Goal: Task Accomplishment & Management: Complete application form

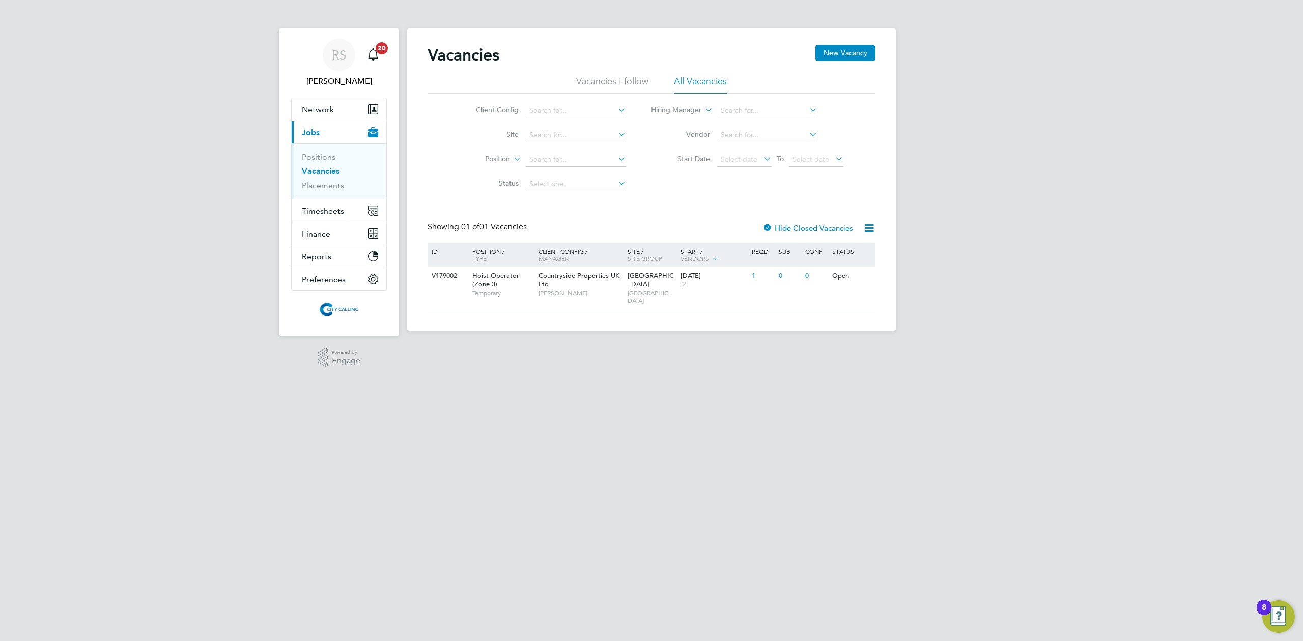
click at [322, 170] on link "Vacancies" at bounding box center [321, 171] width 38 height 10
click at [326, 212] on span "Timesheets" at bounding box center [323, 211] width 42 height 10
click at [321, 183] on link "Timesheets" at bounding box center [323, 180] width 42 height 10
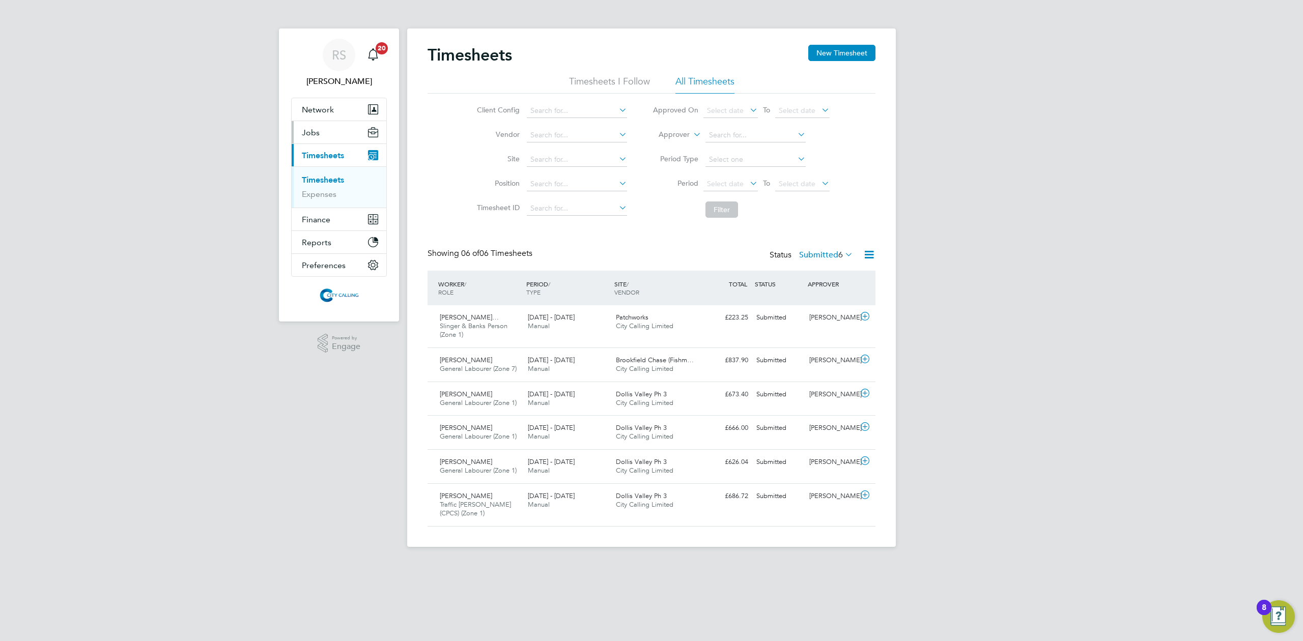
click at [320, 128] on button "Jobs" at bounding box center [339, 132] width 95 height 22
click at [326, 168] on link "Vacancies" at bounding box center [320, 171] width 36 height 10
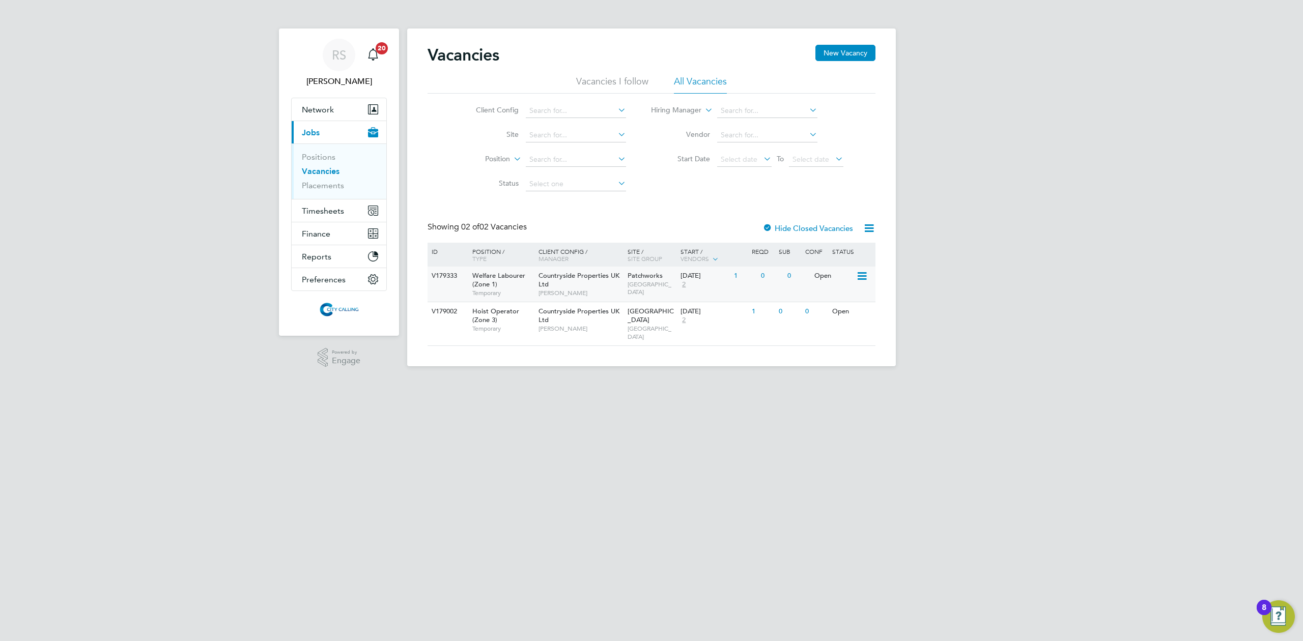
click at [580, 280] on span "Countryside Properties UK Ltd" at bounding box center [579, 279] width 81 height 17
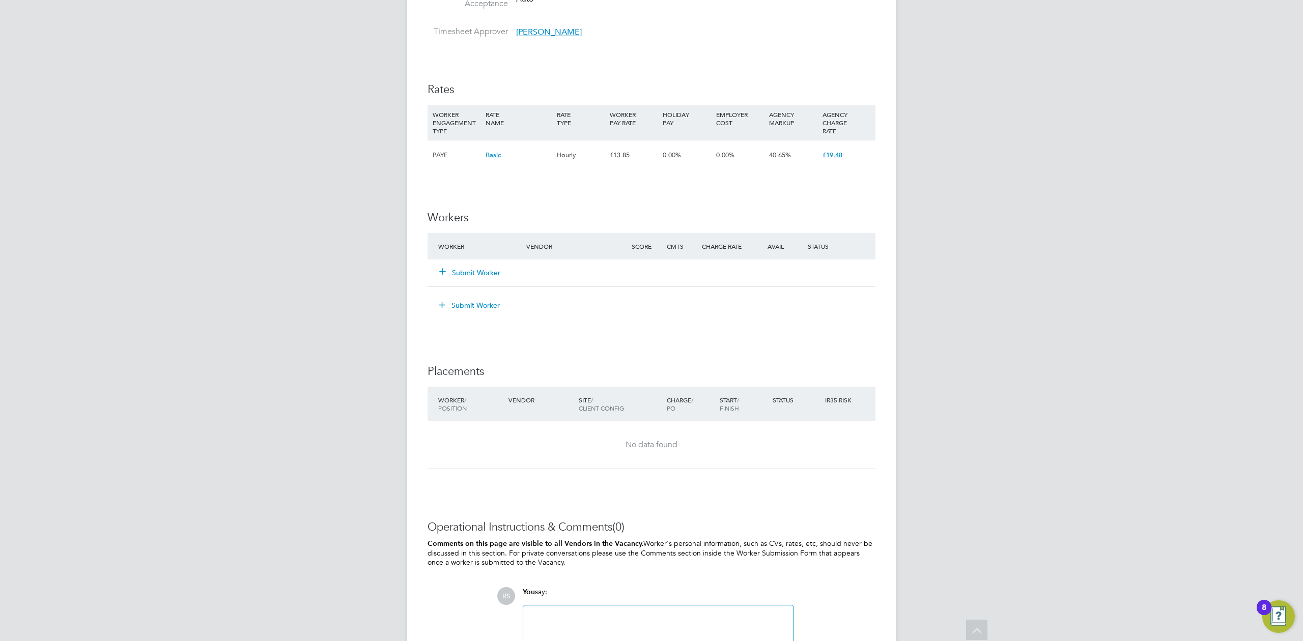
scroll to position [611, 0]
drag, startPoint x: 479, startPoint y: 296, endPoint x: 543, endPoint y: 389, distance: 112.4
click at [485, 306] on button "Submit Worker" at bounding box center [470, 302] width 76 height 16
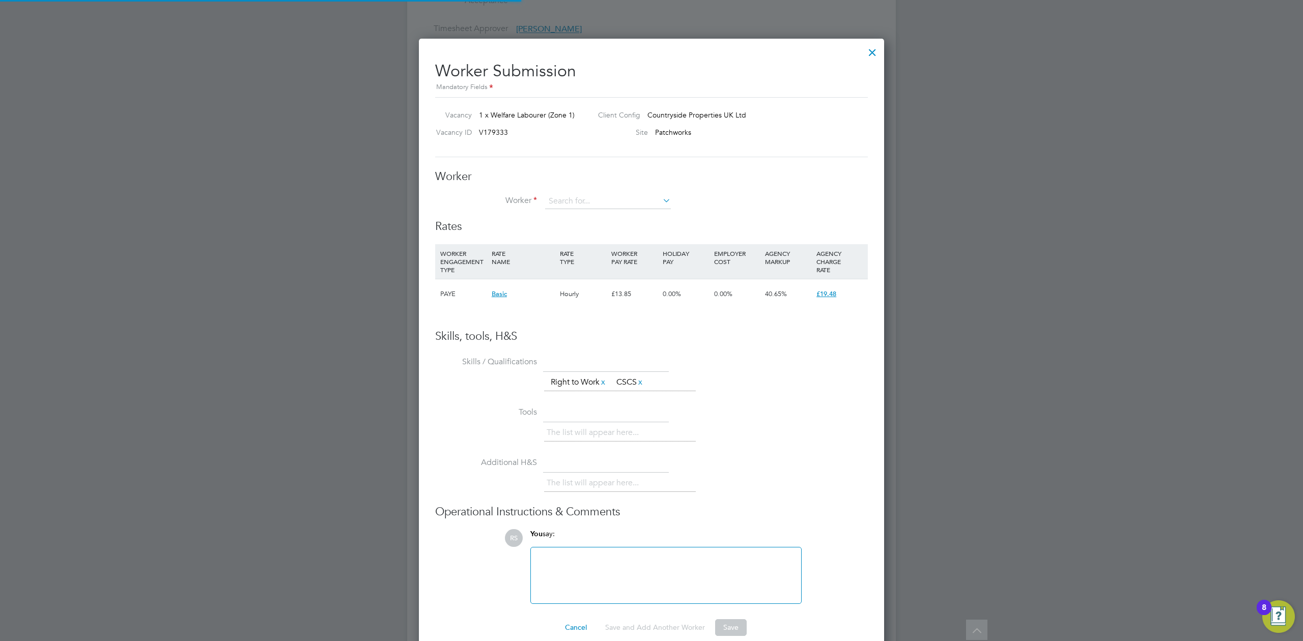
scroll to position [619, 466]
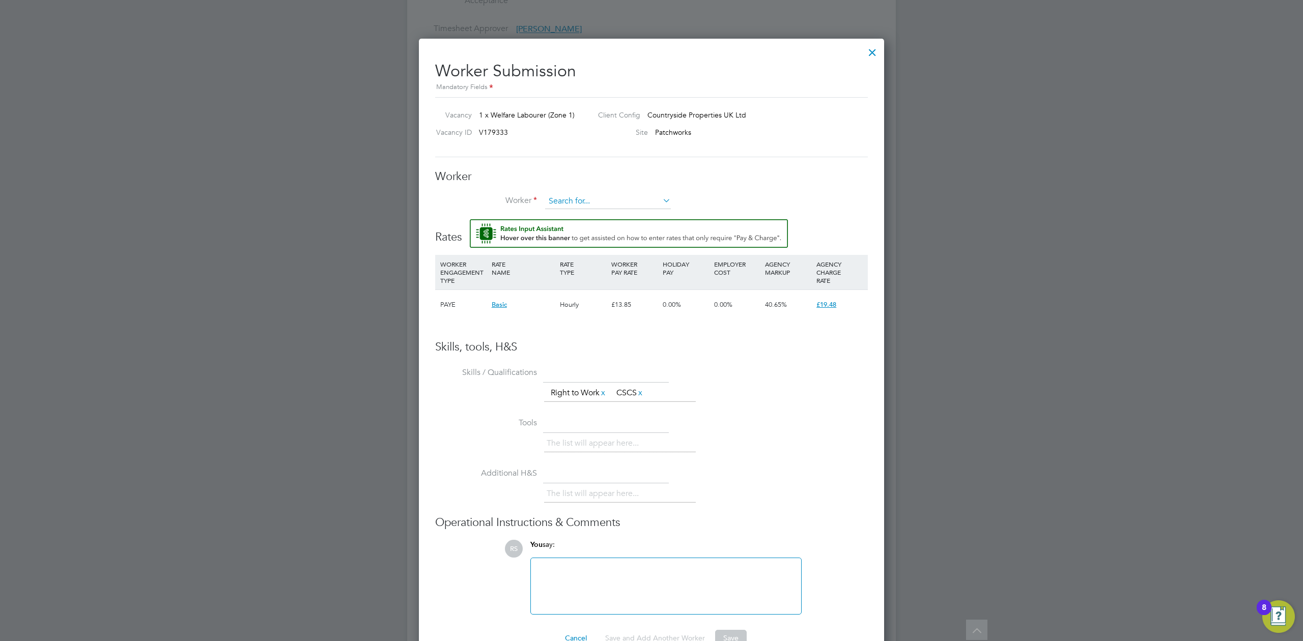
click at [581, 196] on input at bounding box center [608, 201] width 126 height 15
click at [575, 229] on li "+ Add new" at bounding box center [608, 229] width 127 height 14
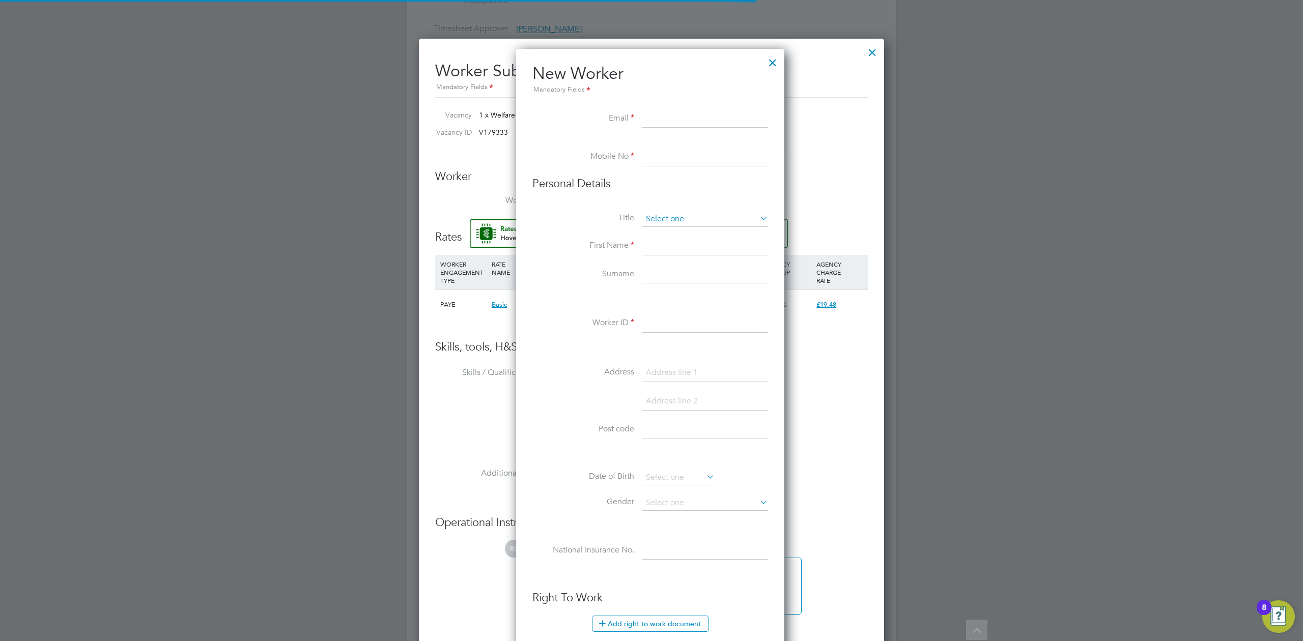
scroll to position [868, 271]
paste input "C14FB50"
type input "C14FB50"
drag, startPoint x: 664, startPoint y: 325, endPoint x: 662, endPoint y: 320, distance: 5.3
click at [664, 325] on input at bounding box center [706, 324] width 126 height 18
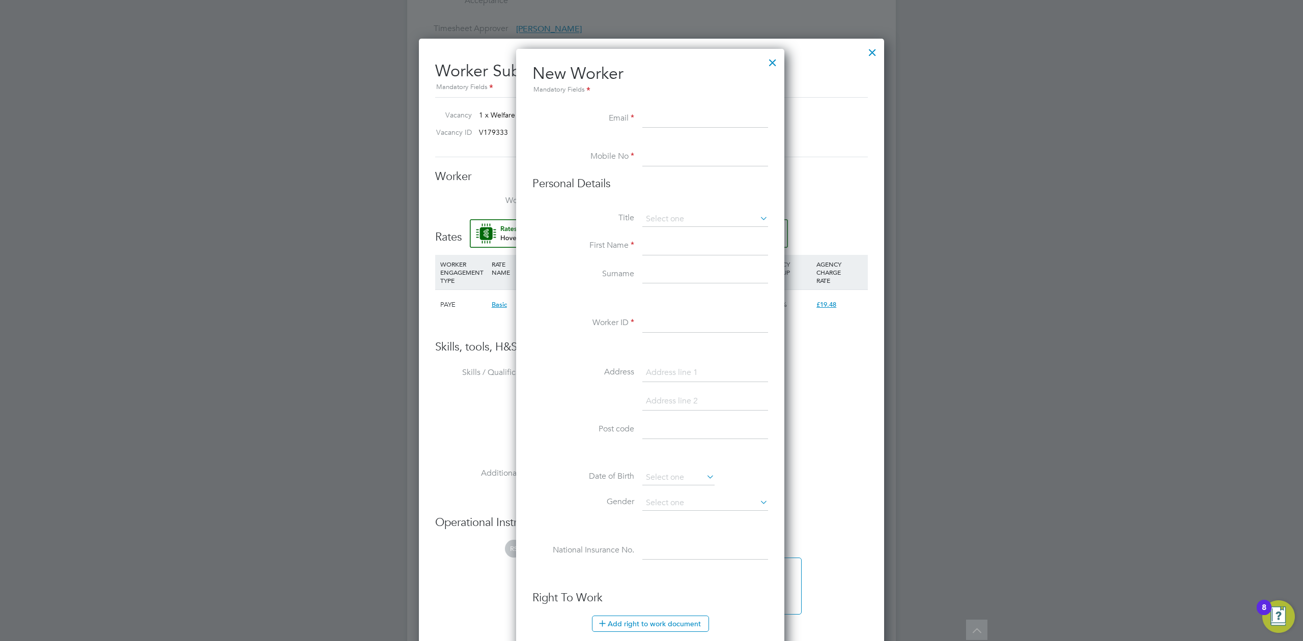
paste input "C14FB50"
type input "C14FB50"
click at [672, 253] on input at bounding box center [706, 246] width 126 height 18
paste input "Adiam"
type input "Adiam"
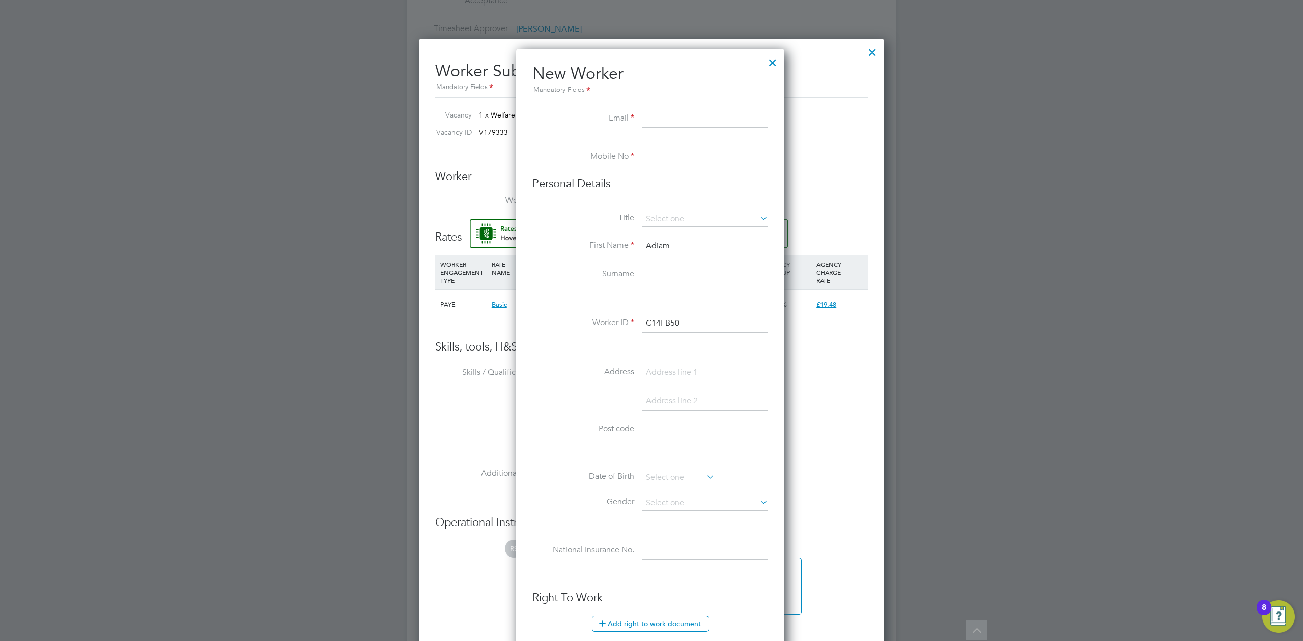
click at [655, 115] on input at bounding box center [706, 119] width 126 height 18
paste input "mekonnenadiam@gmail.com"
type input "mekonnenadiam@gmail.com"
click at [662, 154] on input at bounding box center [706, 157] width 126 height 18
paste input "+44 7537 906522"
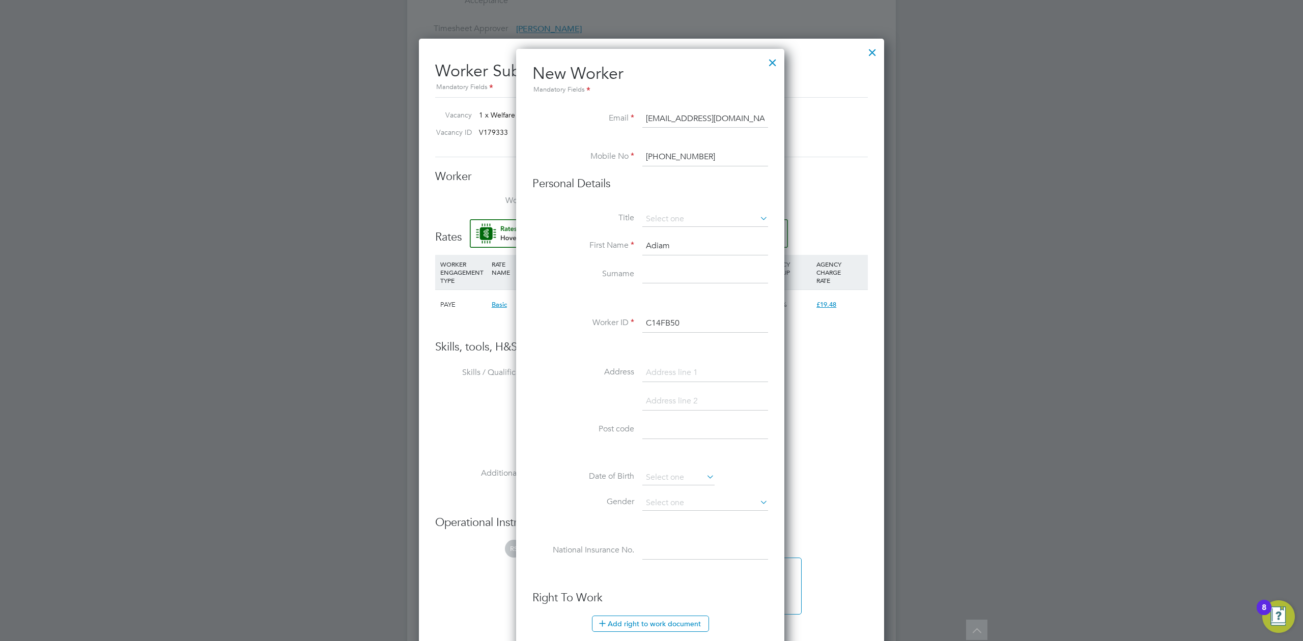
drag, startPoint x: 663, startPoint y: 154, endPoint x: 479, endPoint y: 143, distance: 184.1
click at [487, 147] on div "All Vacancies Vacancy Activity Logs Vacancy Activity Logs All Vacancies Vacancy…" at bounding box center [651, 58] width 489 height 1322
type input "07537906522"
click at [681, 220] on input at bounding box center [706, 219] width 126 height 15
click at [679, 238] on li "Mr" at bounding box center [705, 233] width 127 height 13
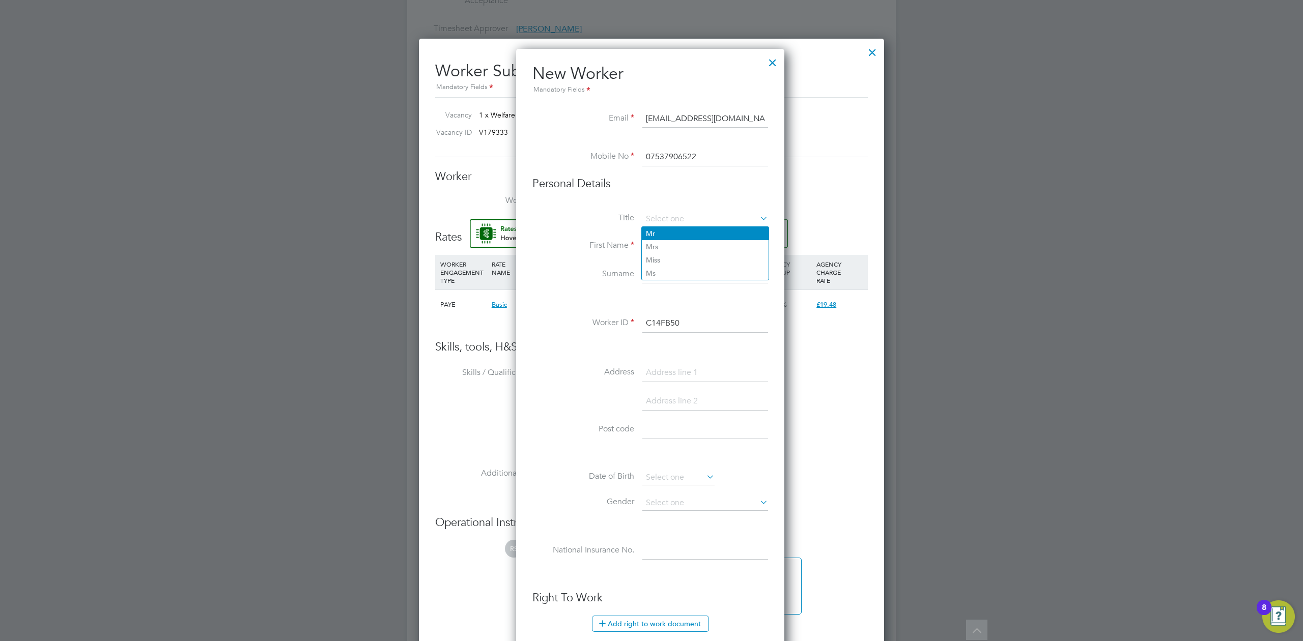
type input "Mr"
click at [670, 215] on input at bounding box center [706, 219] width 126 height 15
click at [662, 267] on li "Ms" at bounding box center [705, 273] width 127 height 13
type input "Ms"
drag, startPoint x: 662, startPoint y: 280, endPoint x: 593, endPoint y: 194, distance: 110.0
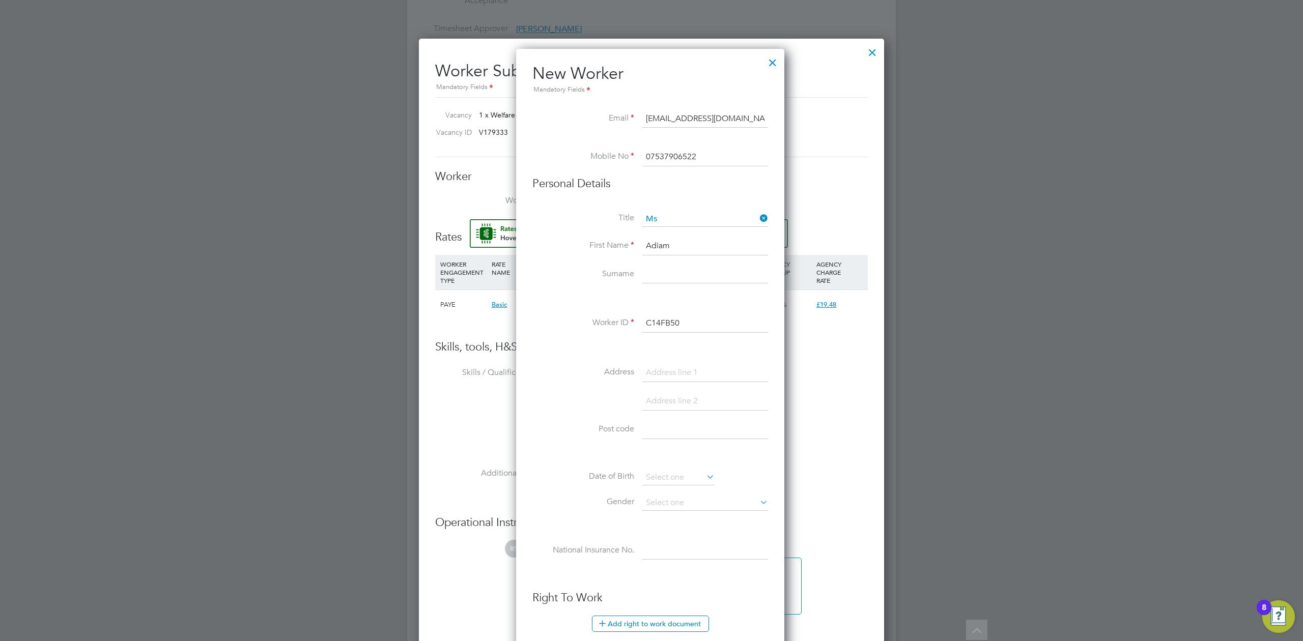
click at [662, 280] on input at bounding box center [706, 275] width 126 height 18
paste input "Mokonen"
type input "Mokonen"
click at [660, 375] on input at bounding box center [706, 373] width 126 height 18
paste input "43 knights way"
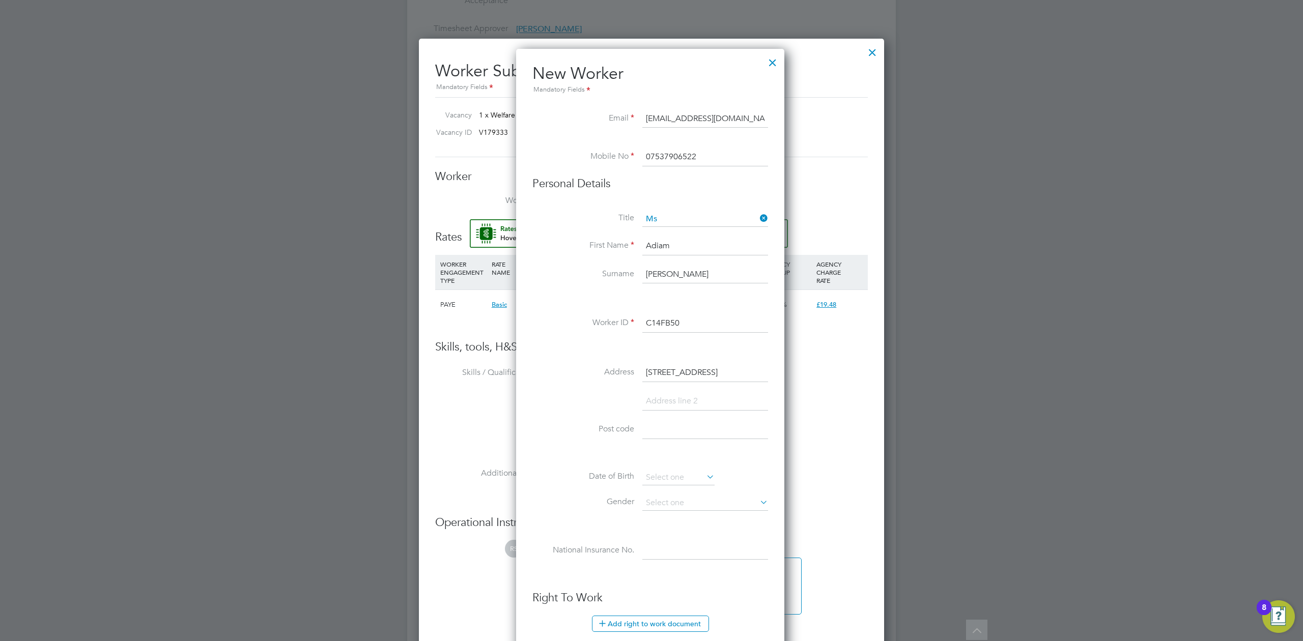
type input "43 knights way"
click at [657, 389] on li "Address 43 knights way" at bounding box center [651, 378] width 236 height 29
click at [656, 398] on input at bounding box center [706, 402] width 126 height 18
click at [643, 427] on input at bounding box center [706, 430] width 126 height 18
paste input "IG6 2RS"
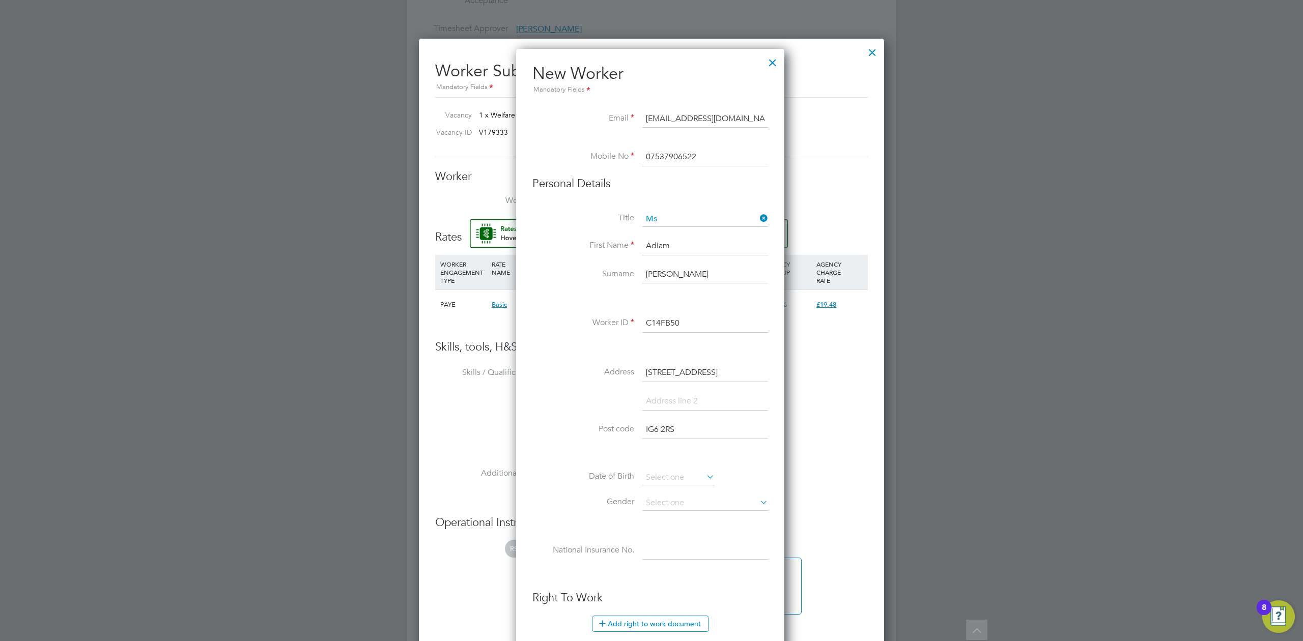
type input "IG6 2RS"
click at [659, 370] on input "43 knights way" at bounding box center [706, 373] width 126 height 18
click at [691, 372] on input "43 Knights way" at bounding box center [706, 373] width 126 height 18
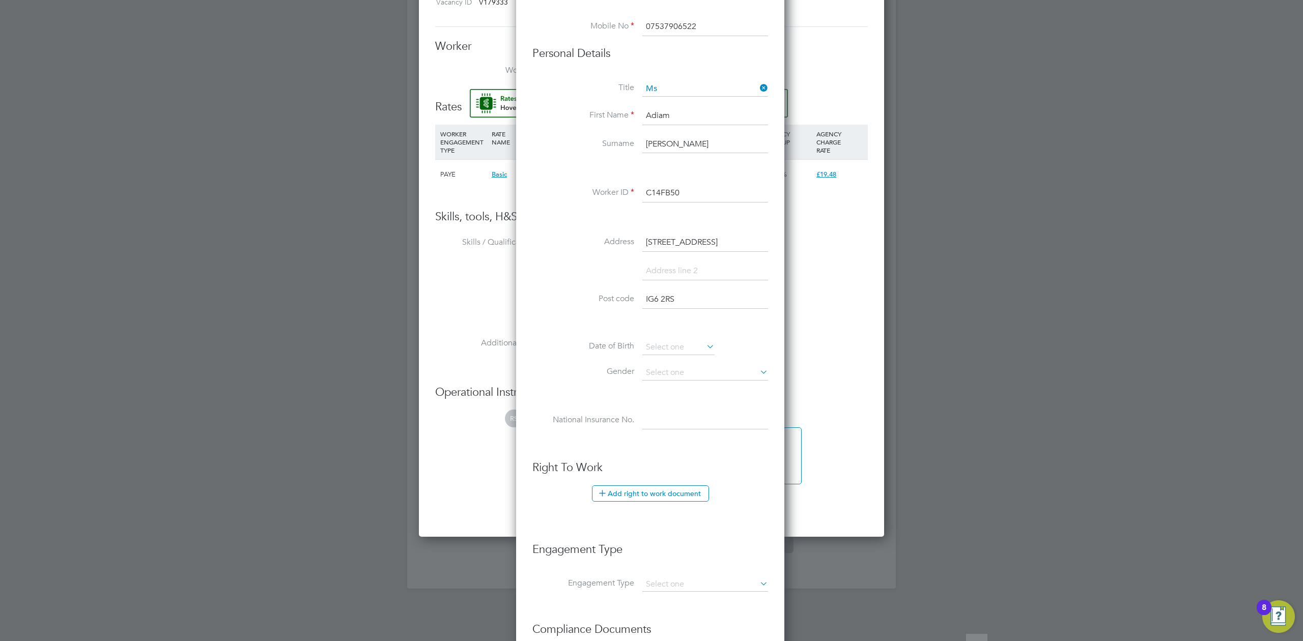
scroll to position [746, 0]
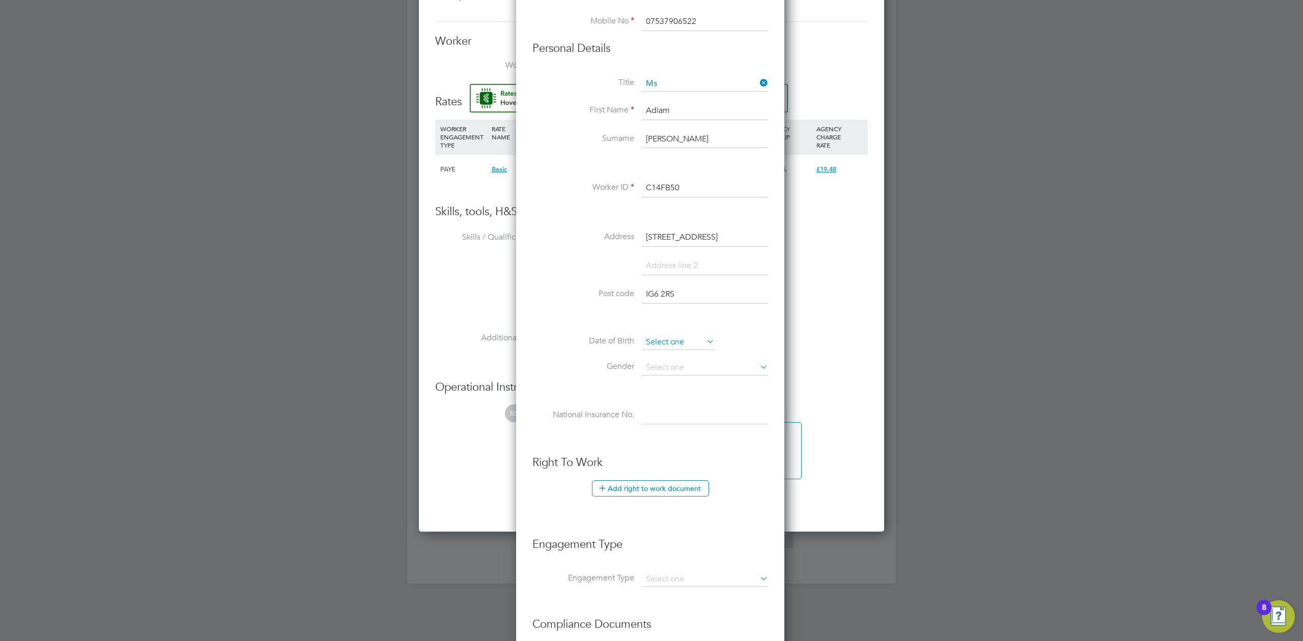
type input "43 Knights Way"
click at [660, 347] on input at bounding box center [679, 342] width 72 height 15
click at [729, 161] on span "2012" at bounding box center [735, 163] width 18 height 9
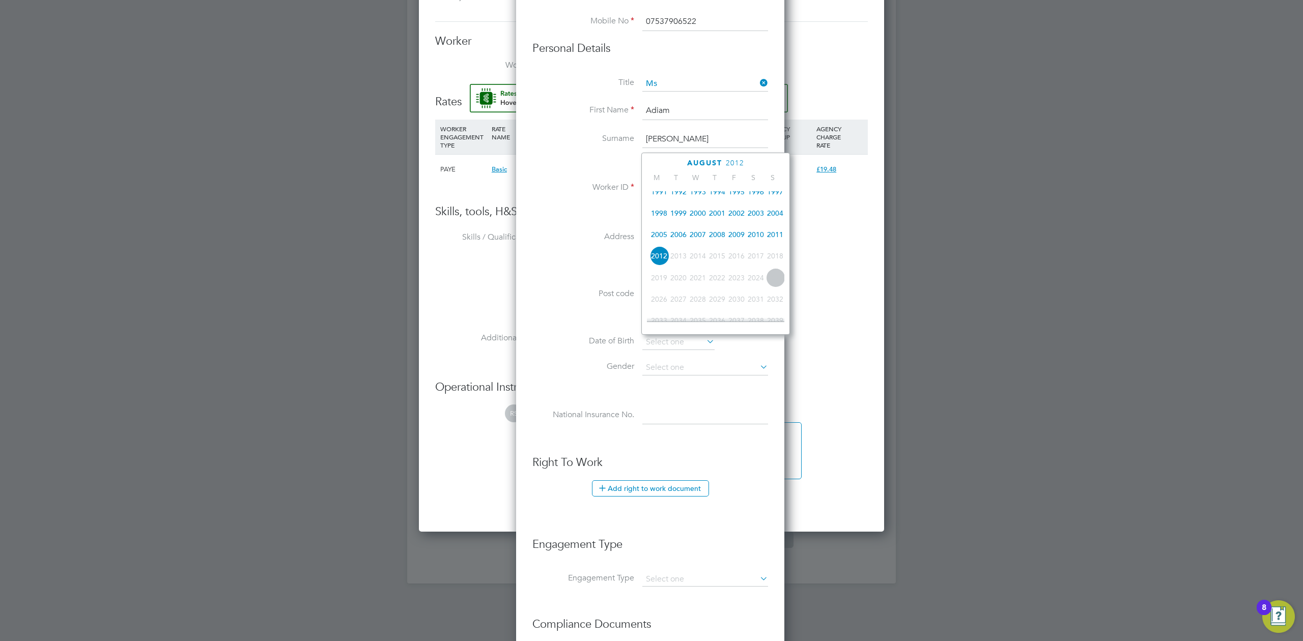
click at [759, 214] on span "2003" at bounding box center [755, 213] width 19 height 19
click at [702, 264] on span "12" at bounding box center [697, 253] width 19 height 19
type input "12 Nov 2003"
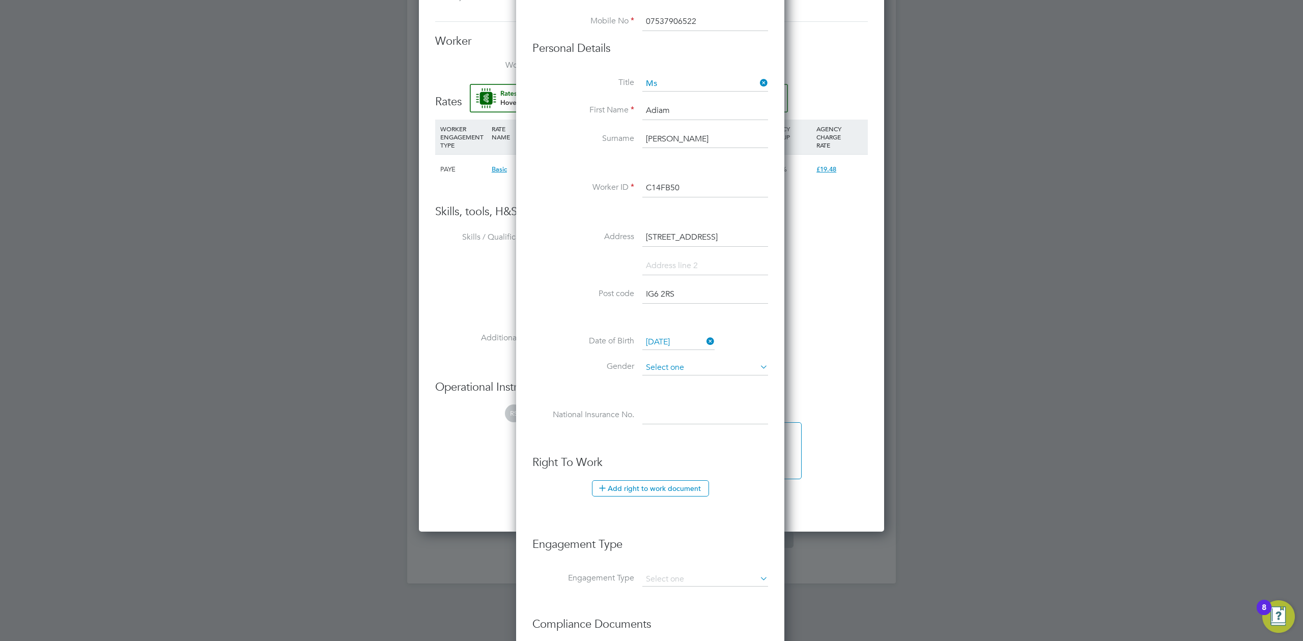
click at [654, 360] on input at bounding box center [706, 367] width 126 height 15
click at [676, 392] on li "Female" at bounding box center [705, 394] width 127 height 13
type input "Female"
click at [667, 414] on input at bounding box center [706, 416] width 126 height 18
paste input "NJ205578C"
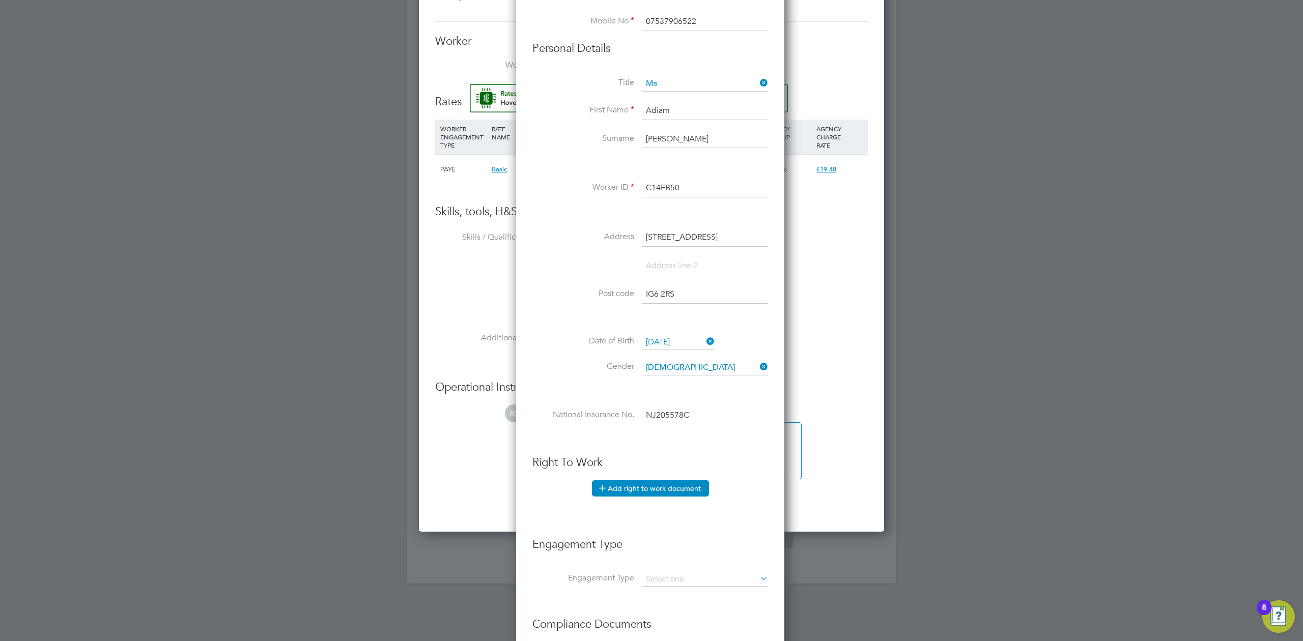
type input "NJ 20 55 78 C"
click at [622, 483] on button "Add right to work document" at bounding box center [650, 489] width 117 height 16
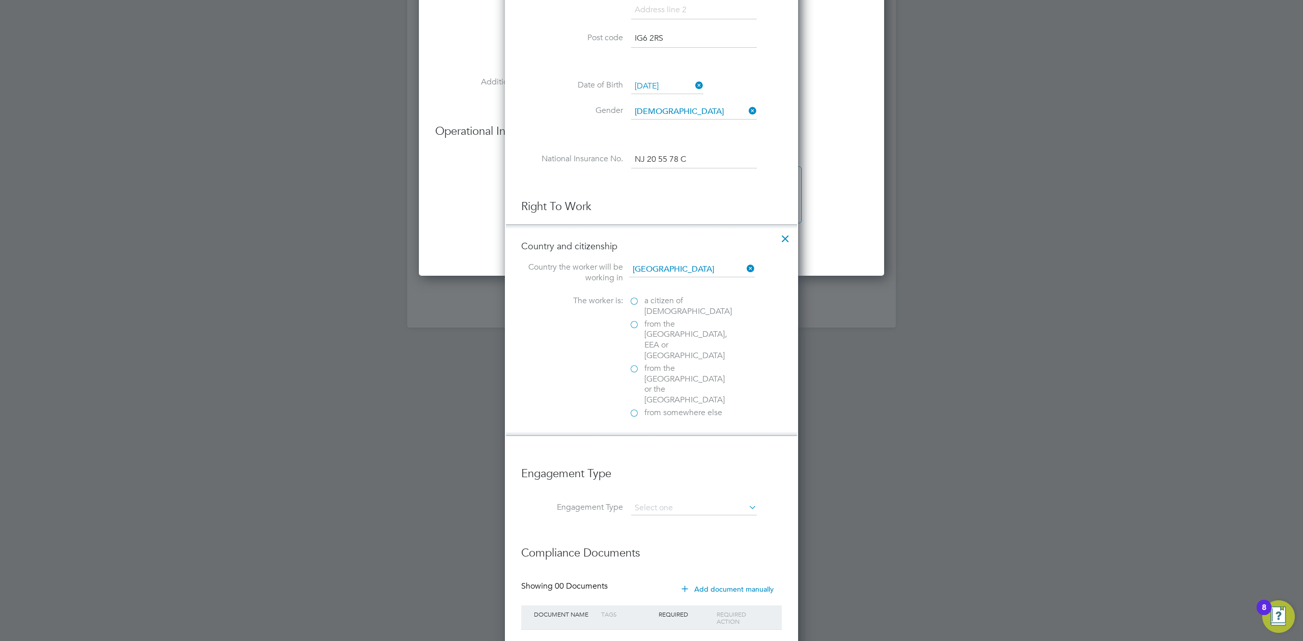
scroll to position [1018, 0]
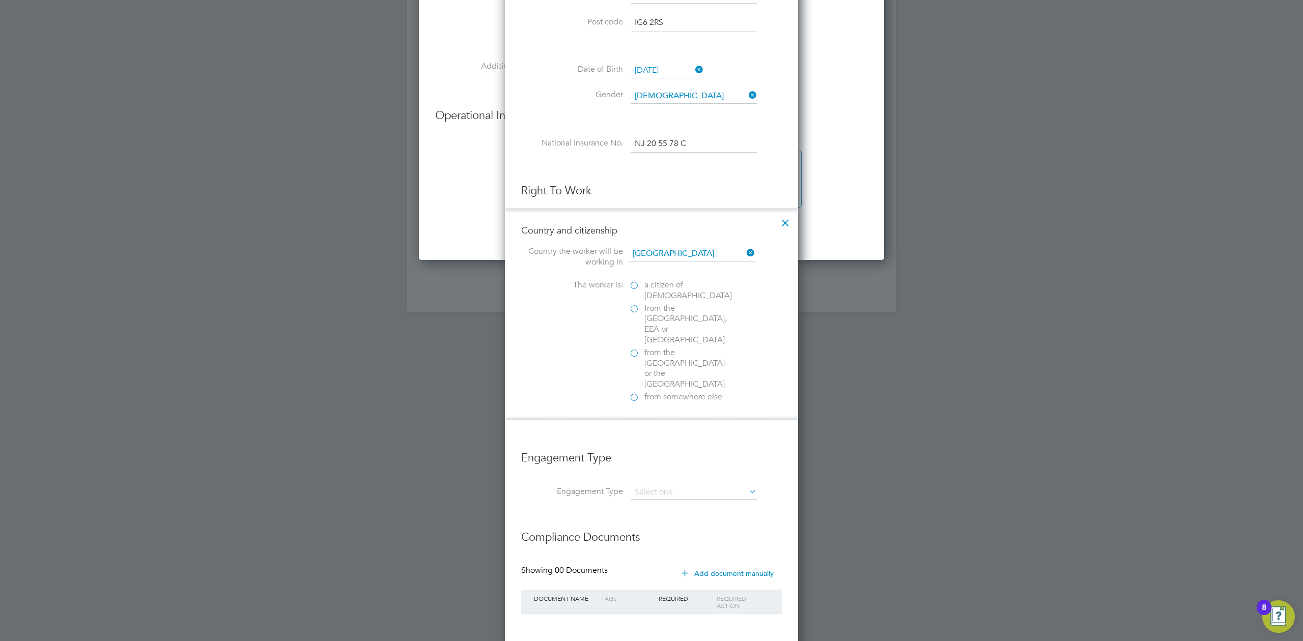
click at [646, 392] on span "from somewhere else" at bounding box center [684, 397] width 78 height 11
click at [0, 0] on input "from somewhere else" at bounding box center [0, 0] width 0 height 0
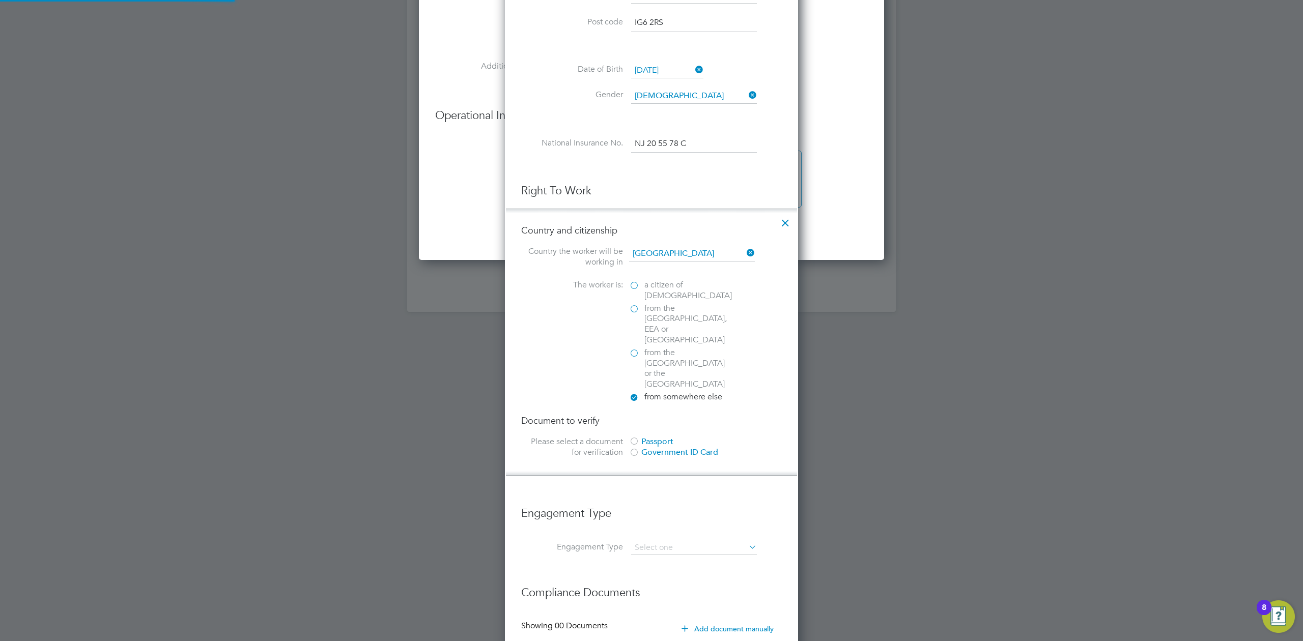
scroll to position [1076, 294]
click at [639, 287] on label "a citizen of United Kingdom" at bounding box center [680, 290] width 102 height 21
click at [0, 0] on input "a citizen of United Kingdom" at bounding box center [0, 0] width 0 height 0
click at [653, 437] on div "Passport" at bounding box center [705, 442] width 153 height 11
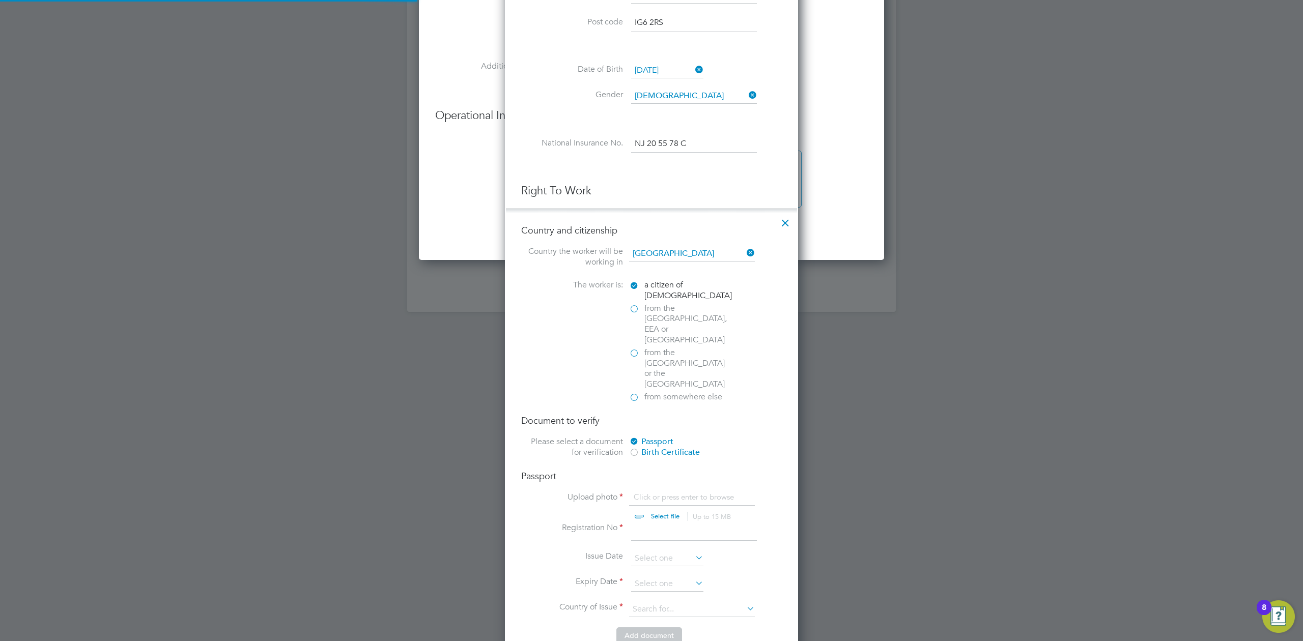
scroll to position [13, 126]
click at [790, 223] on icon at bounding box center [785, 220] width 18 height 18
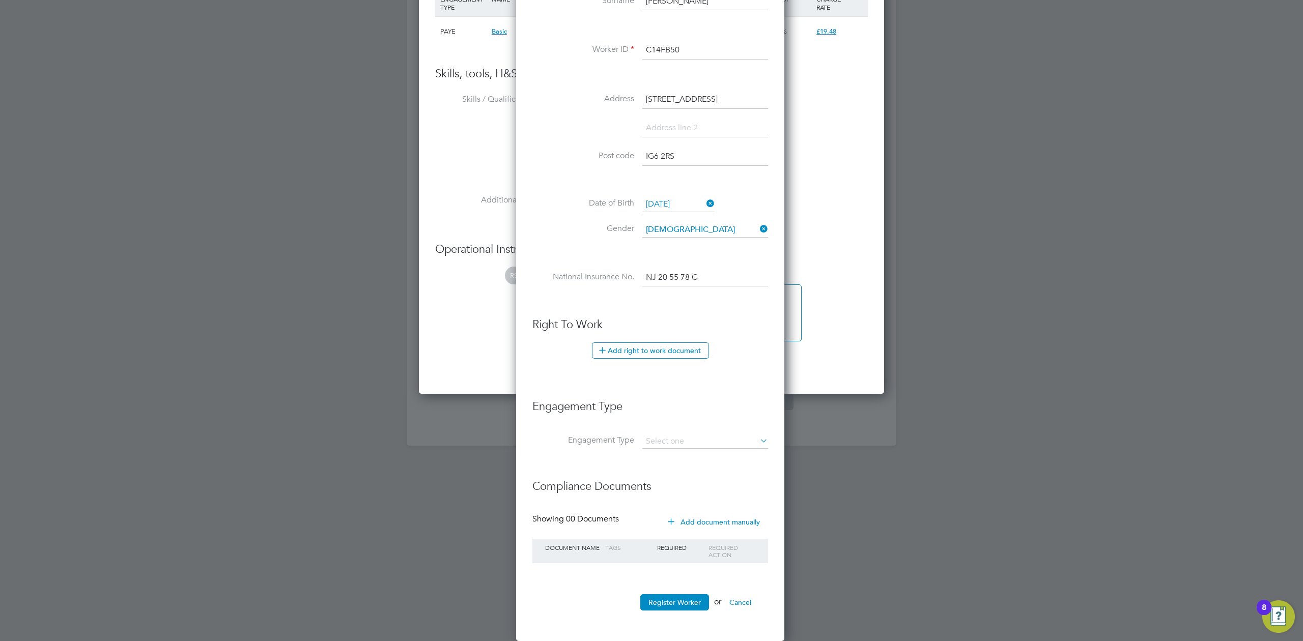
scroll to position [5, 5]
click at [677, 440] on input at bounding box center [706, 442] width 126 height 14
click at [678, 501] on li "Umbrella" at bounding box center [705, 500] width 127 height 15
type input "Umbrella"
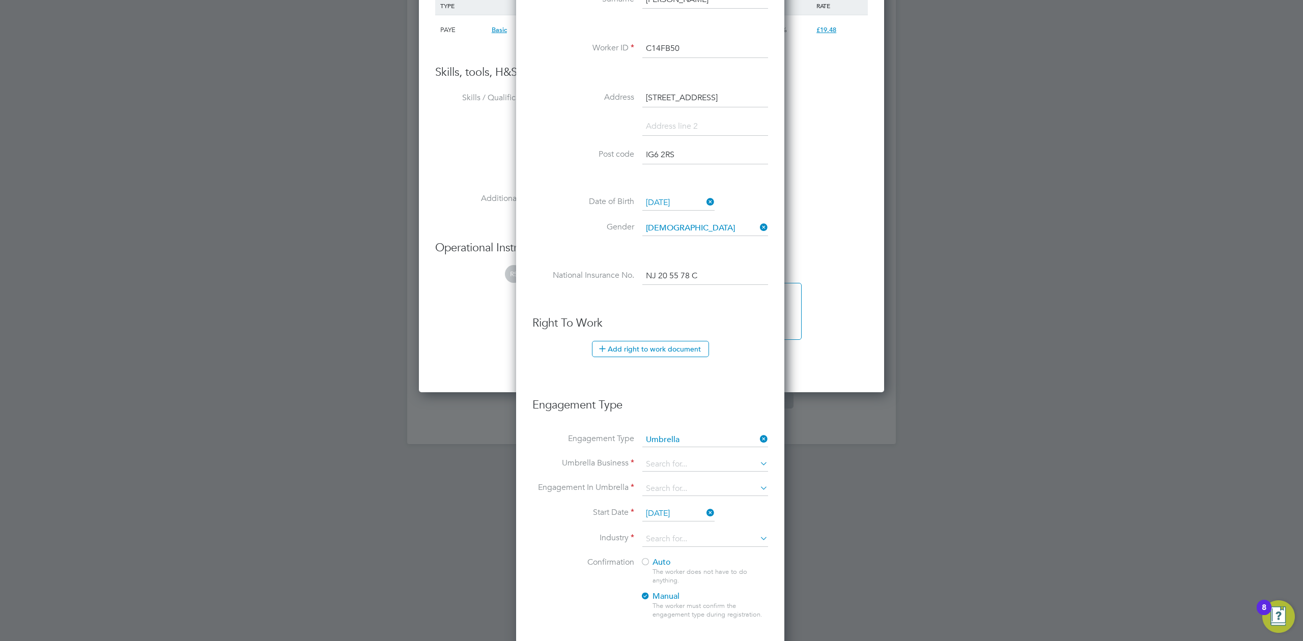
scroll to position [1055, 271]
click at [662, 462] on input at bounding box center [706, 465] width 126 height 14
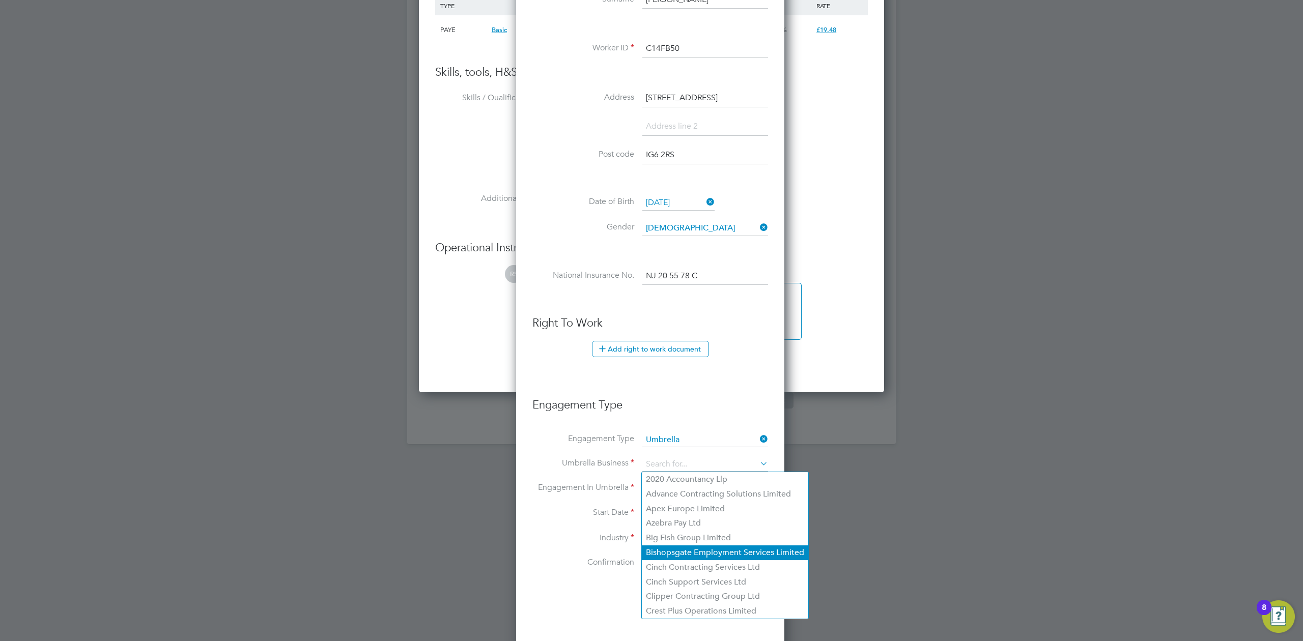
click at [667, 552] on li "Bishopsgate Employment Services Limited" at bounding box center [725, 553] width 166 height 15
type input "Bishopsgate Employment Services Limited"
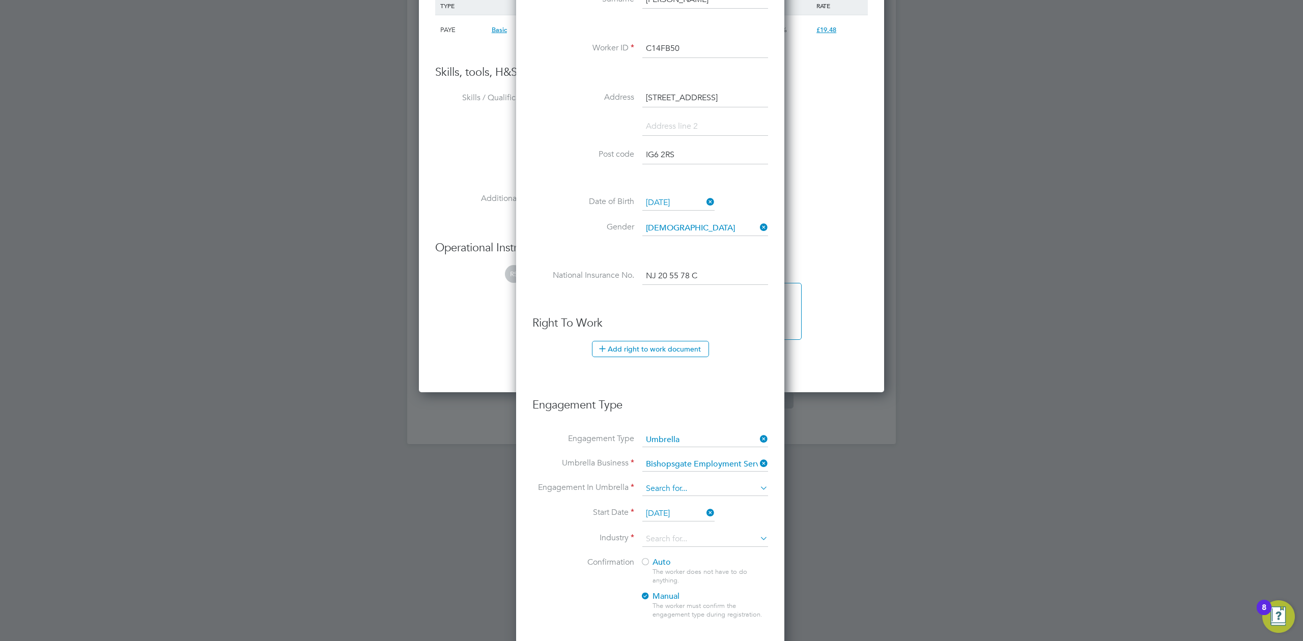
click at [657, 487] on input at bounding box center [706, 489] width 126 height 14
click at [673, 559] on li "PAYE Umbrella" at bounding box center [705, 563] width 127 height 15
type input "PAYE Umbrella"
click at [663, 544] on input at bounding box center [706, 539] width 126 height 15
click at [656, 516] on input "27 Aug 2025" at bounding box center [679, 514] width 72 height 15
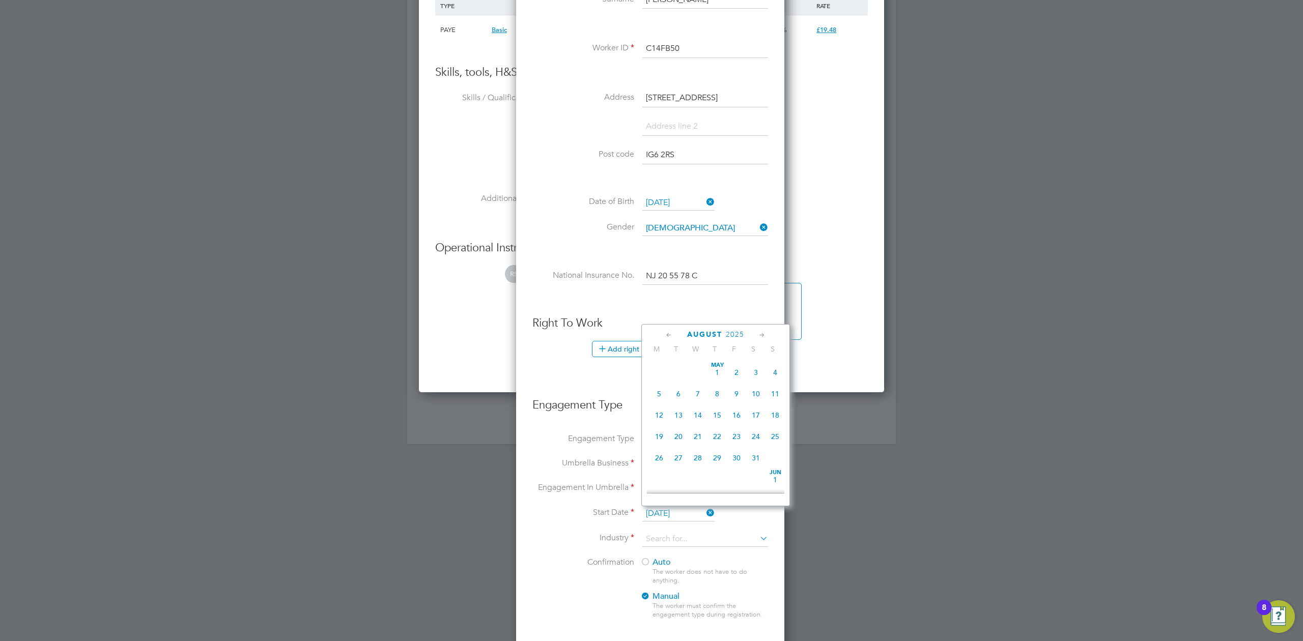
scroll to position [393, 0]
drag, startPoint x: 765, startPoint y: 560, endPoint x: 821, endPoint y: 614, distance: 78.1
click at [758, 550] on ul "New Worker Mandatory Fields Email mekonnenadiam@gmail.com Mobile No 07537906522…" at bounding box center [651, 298] width 236 height 1020
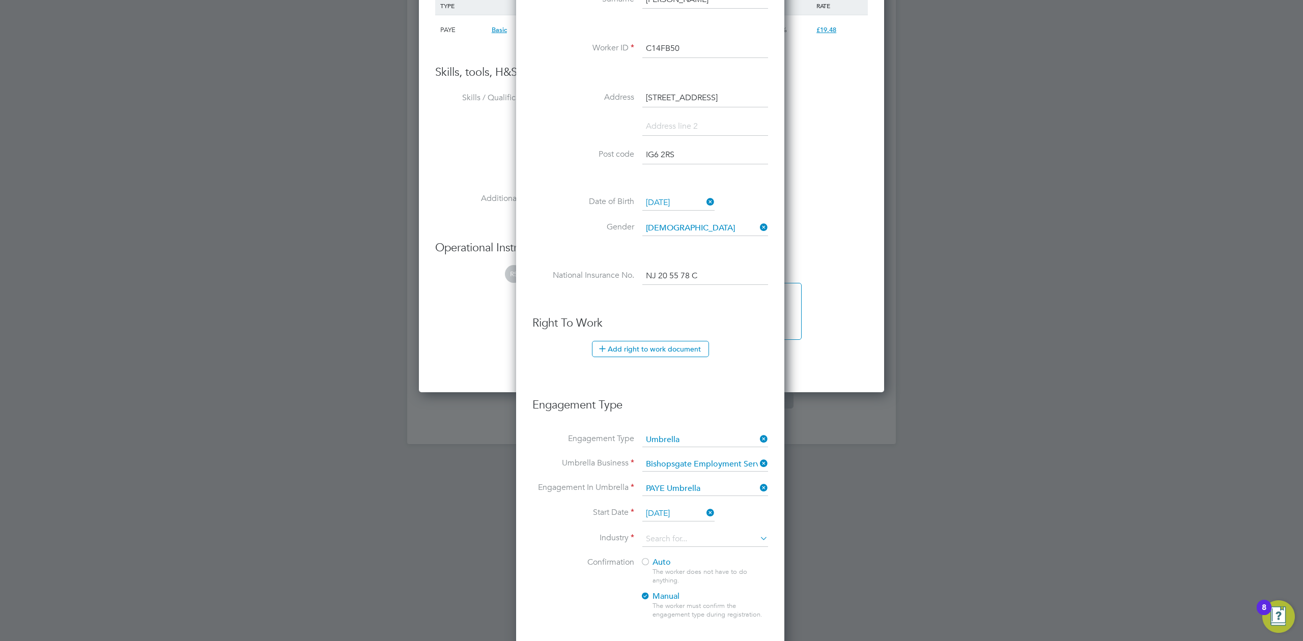
click at [678, 514] on input "27 Aug 2025" at bounding box center [679, 514] width 72 height 15
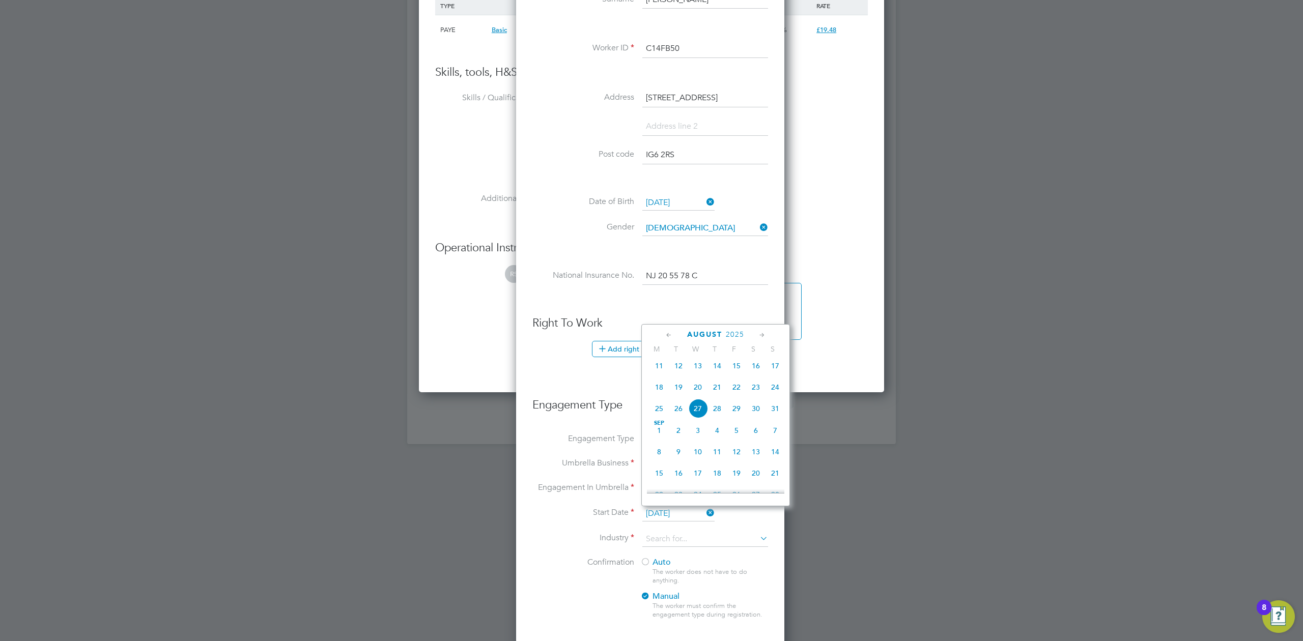
click at [701, 393] on span "20" at bounding box center [697, 387] width 19 height 19
type input "20 Aug 2025"
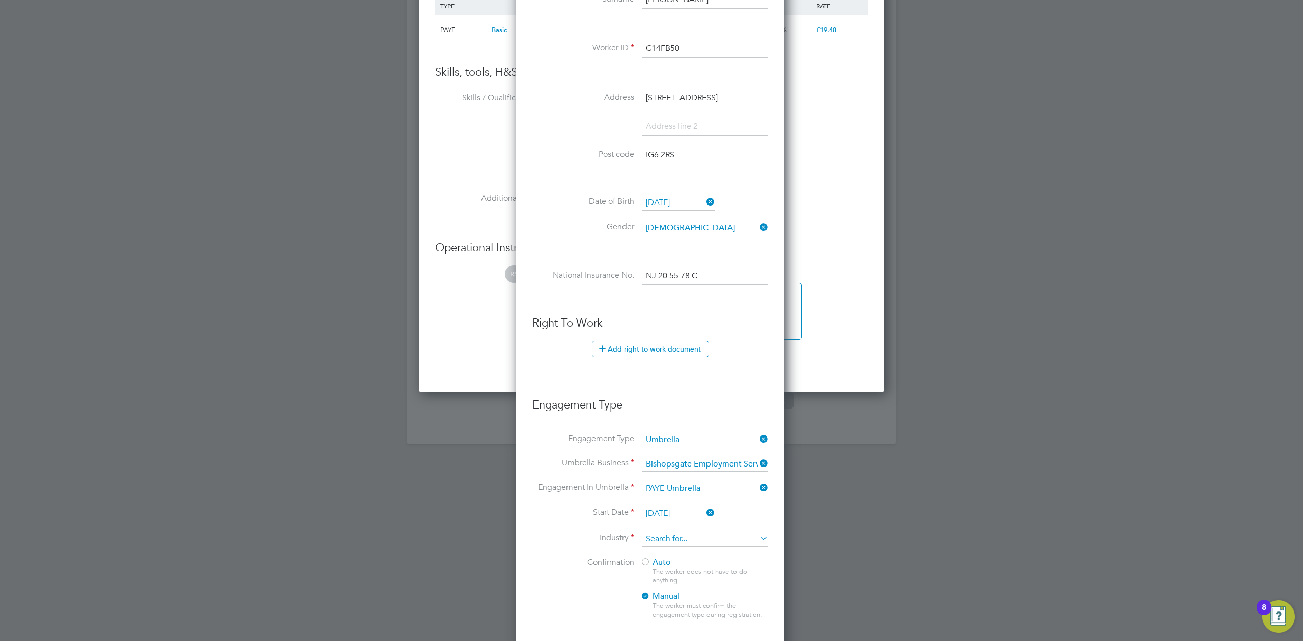
click at [679, 538] on input at bounding box center [706, 539] width 126 height 15
click at [678, 616] on li "Construction" at bounding box center [705, 623] width 127 height 14
type input "Construction"
click at [646, 569] on div "Auto The worker does not have to do anything. Manual The worker must confirm th…" at bounding box center [703, 591] width 127 height 68
click at [642, 561] on div at bounding box center [645, 563] width 10 height 10
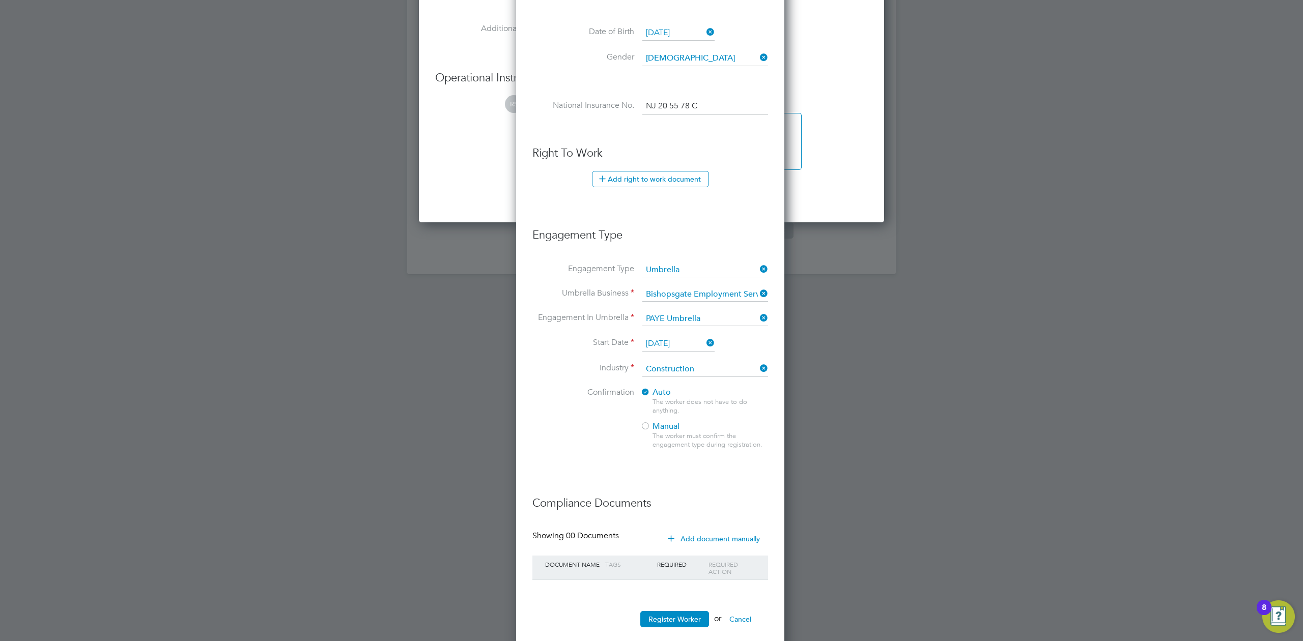
scroll to position [1073, 0]
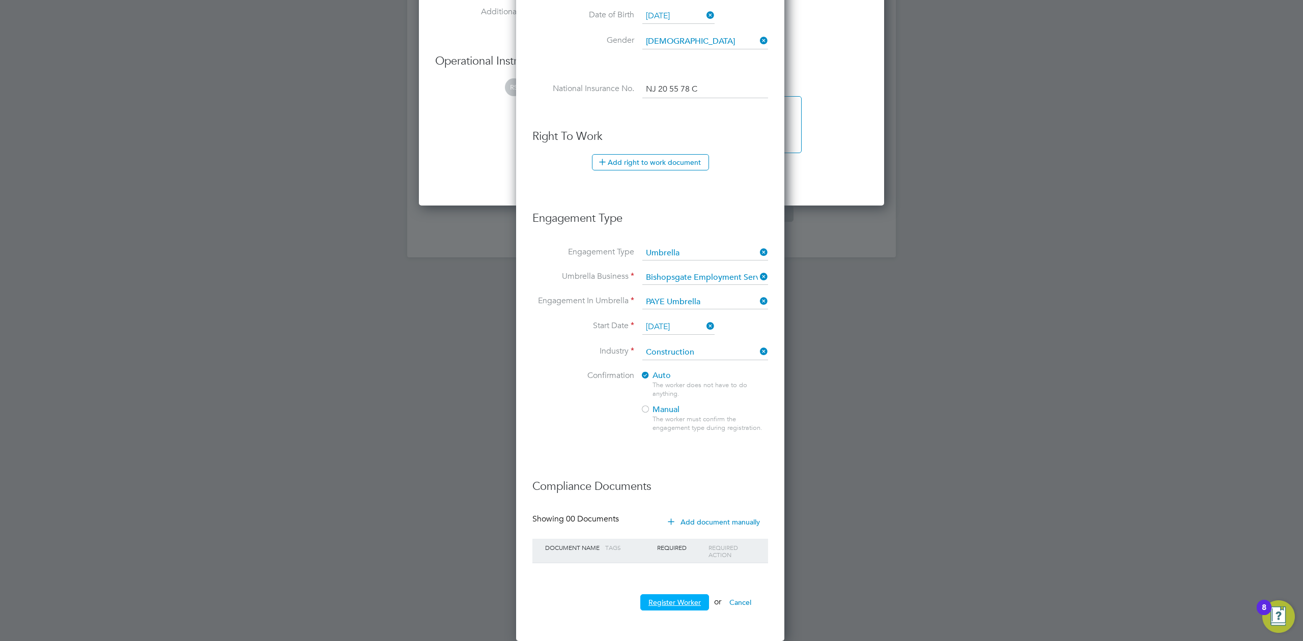
click at [677, 599] on button "Register Worker" at bounding box center [674, 603] width 69 height 16
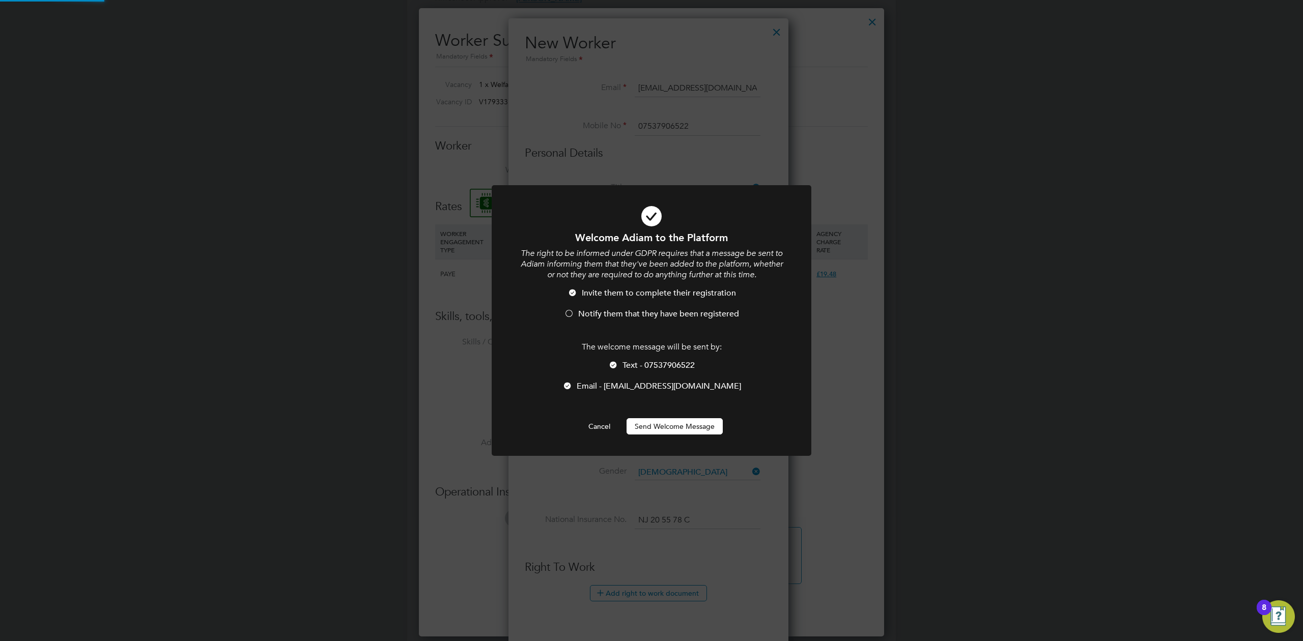
scroll to position [0, 0]
click at [677, 430] on button "Send Welcome Message" at bounding box center [675, 427] width 96 height 16
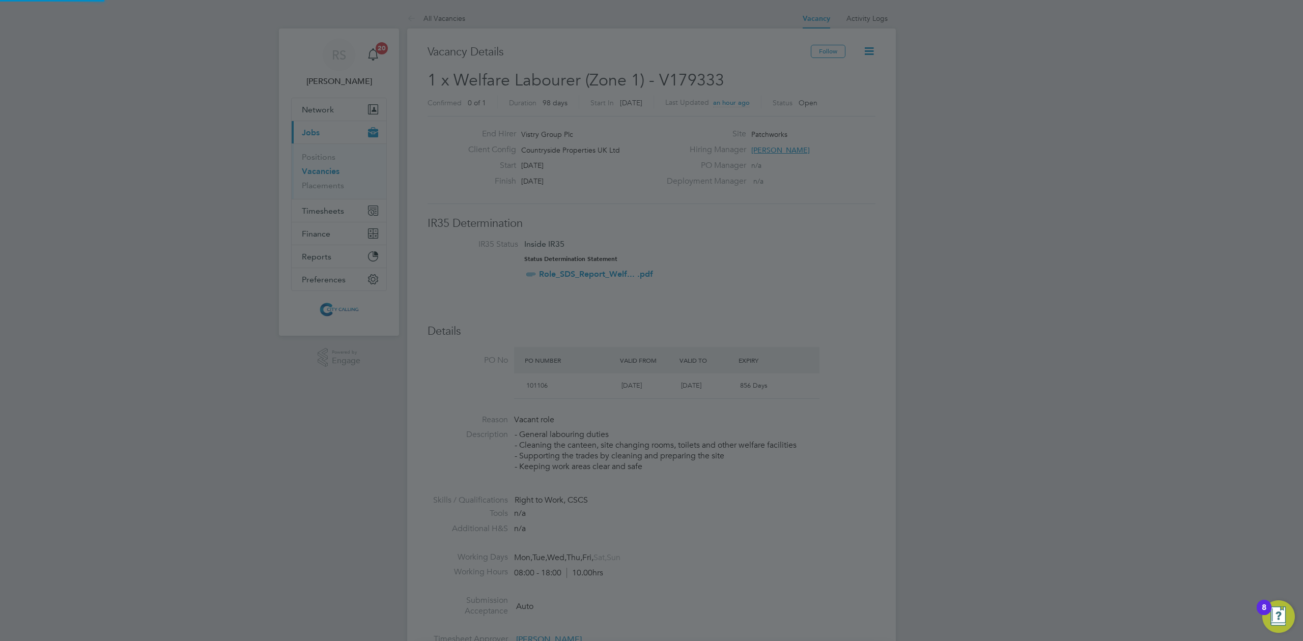
scroll to position [641, 0]
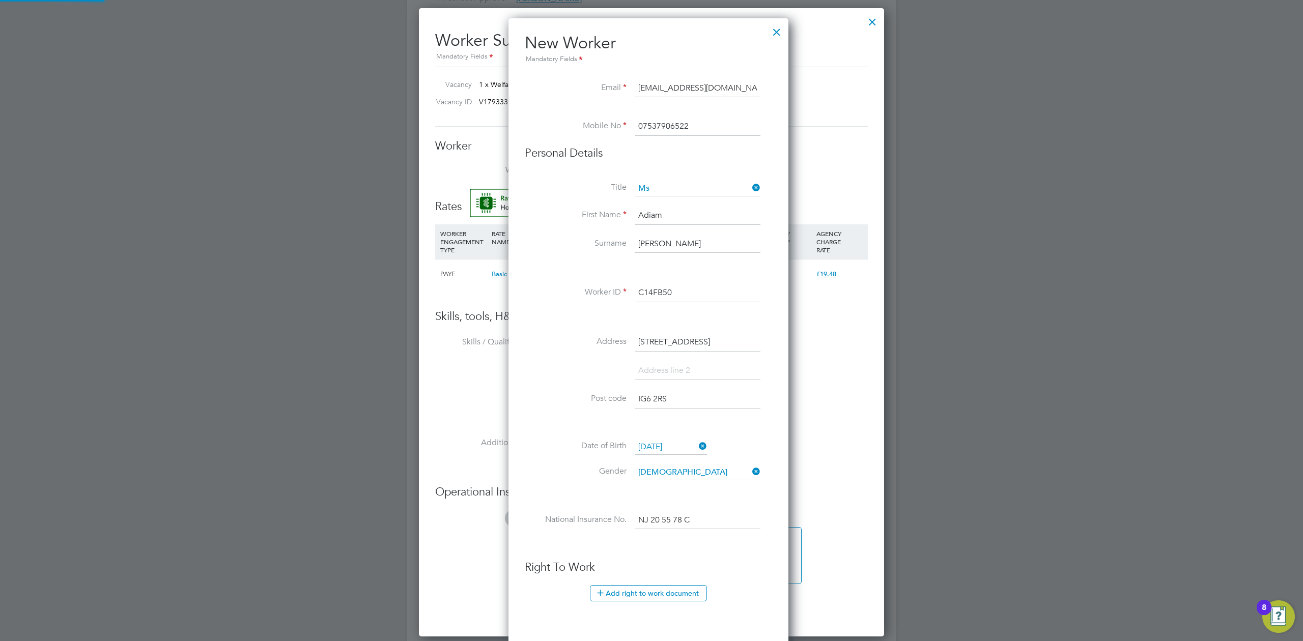
type input "Adiam Mokonen (C14FB50)"
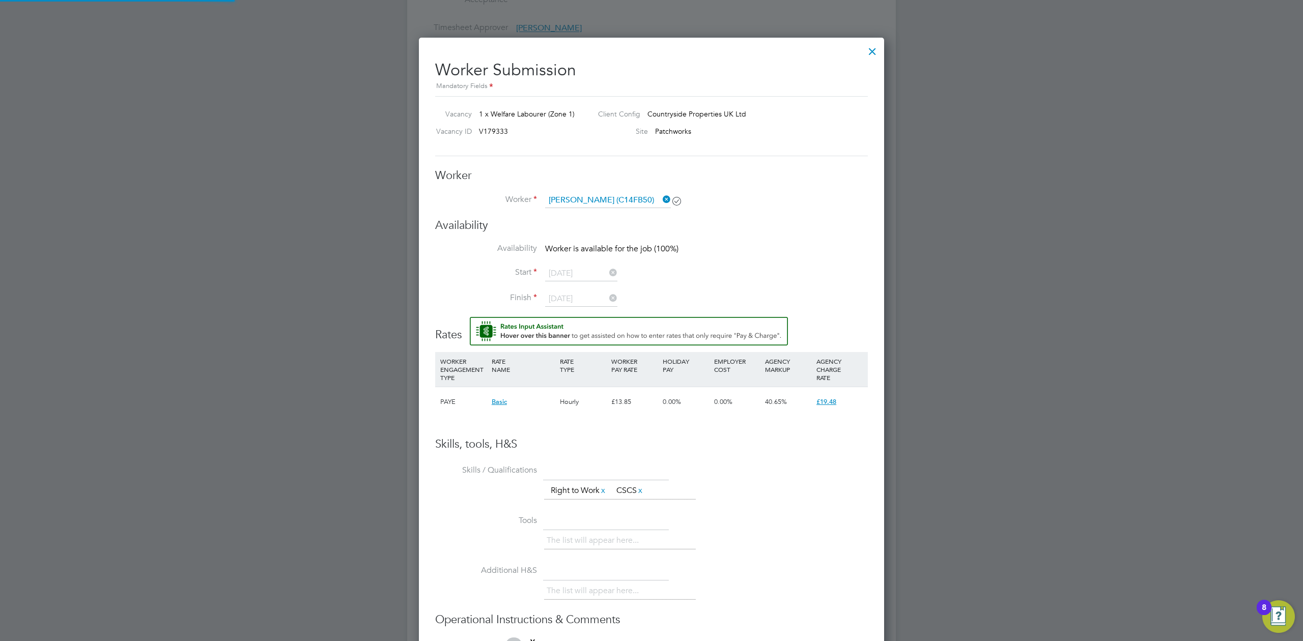
scroll to position [611, 0]
click at [871, 51] on div at bounding box center [872, 50] width 18 height 18
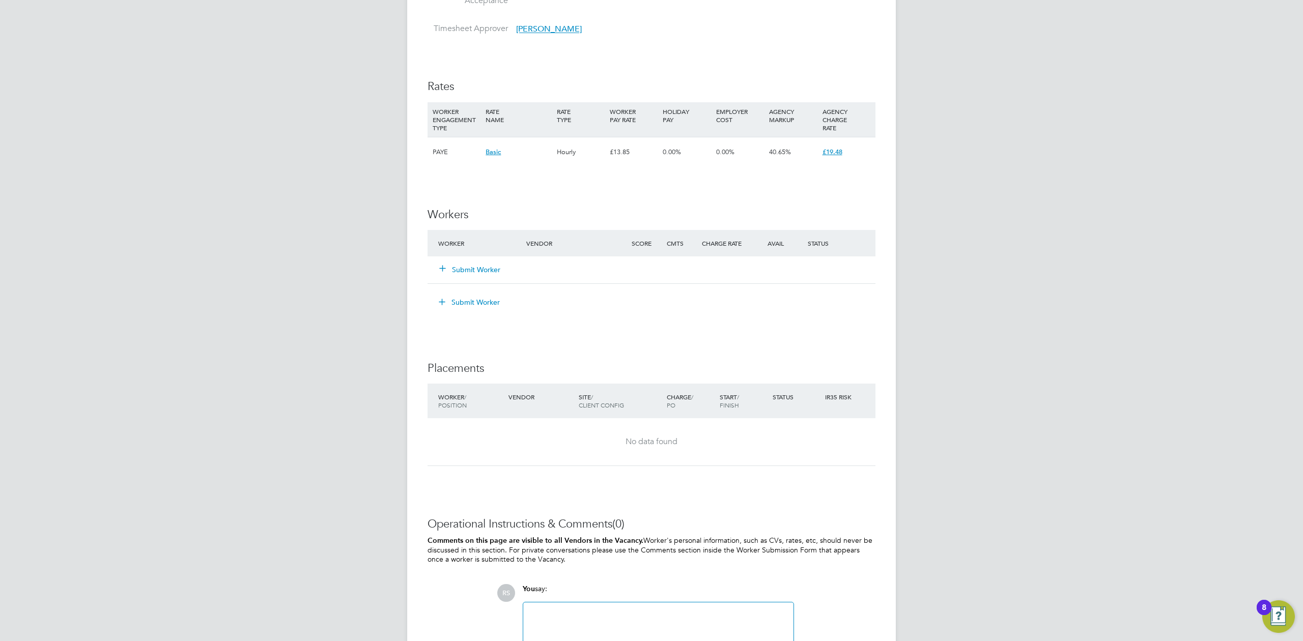
click at [494, 273] on button "Submit Worker" at bounding box center [470, 270] width 61 height 10
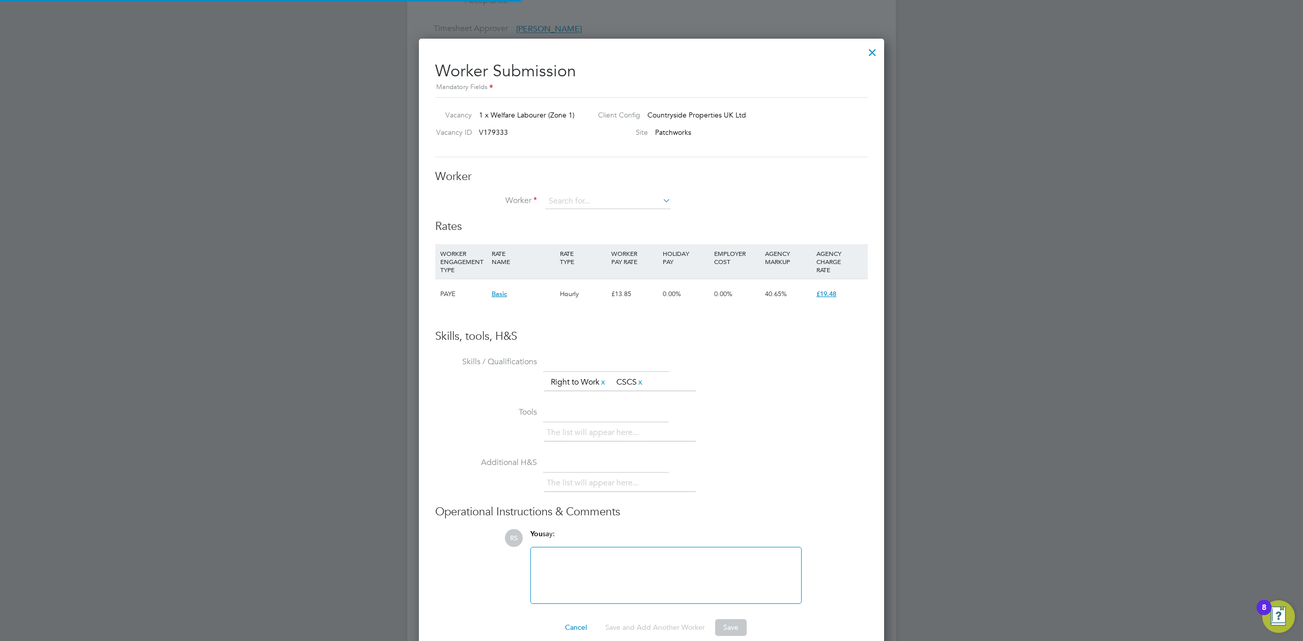
scroll to position [15, 159]
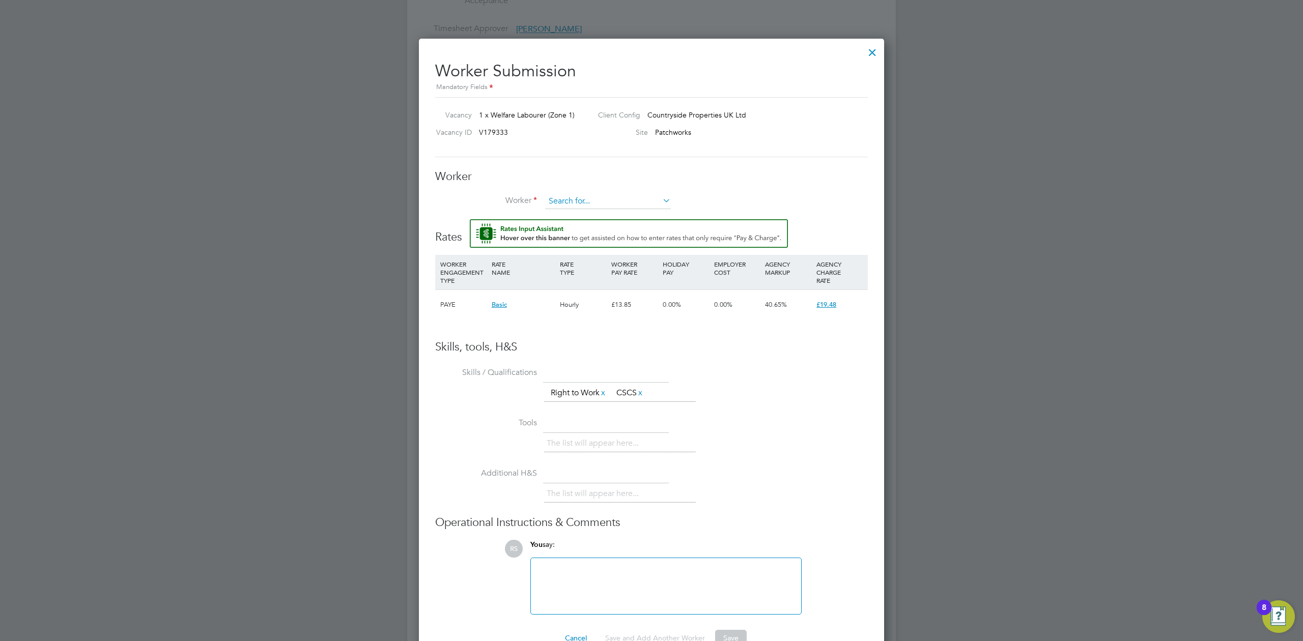
click at [593, 200] on input at bounding box center [608, 201] width 126 height 15
click at [589, 209] on li "Adia m Mokonen (C14FB50)" at bounding box center [608, 216] width 127 height 14
type input "Adiam Mokonen (C14FB50)"
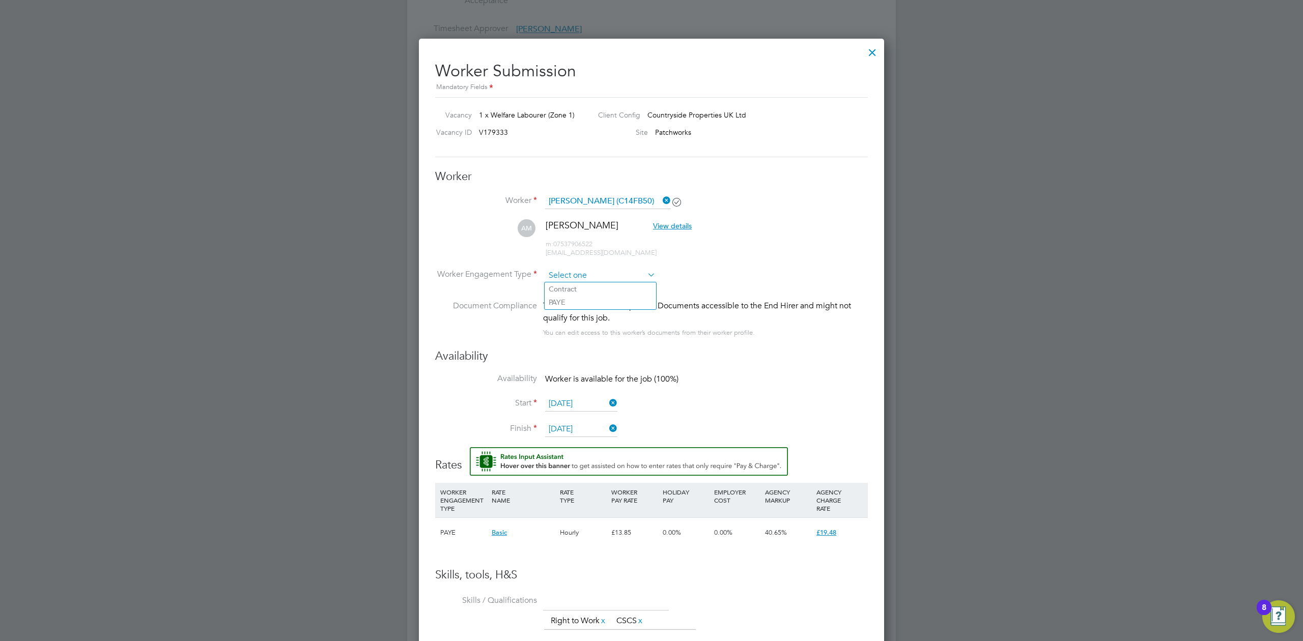
click at [567, 271] on input at bounding box center [600, 275] width 110 height 15
click at [575, 286] on li "Contract" at bounding box center [600, 289] width 111 height 13
type input "Contract"
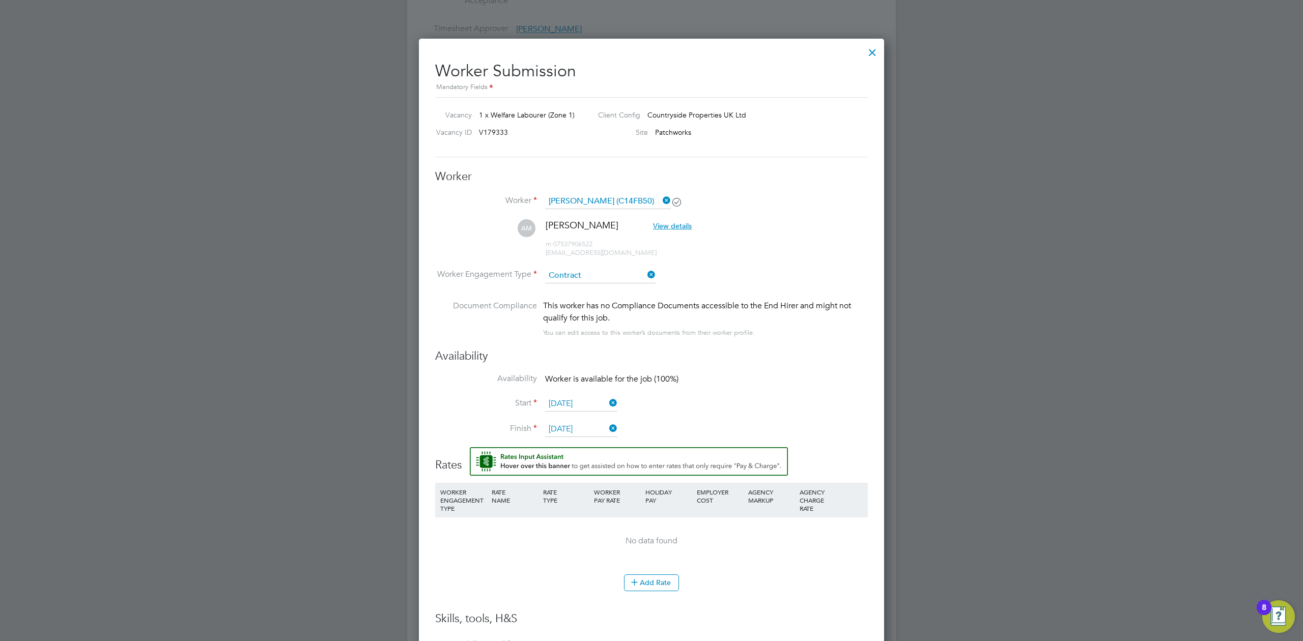
click at [646, 273] on icon at bounding box center [646, 275] width 0 height 14
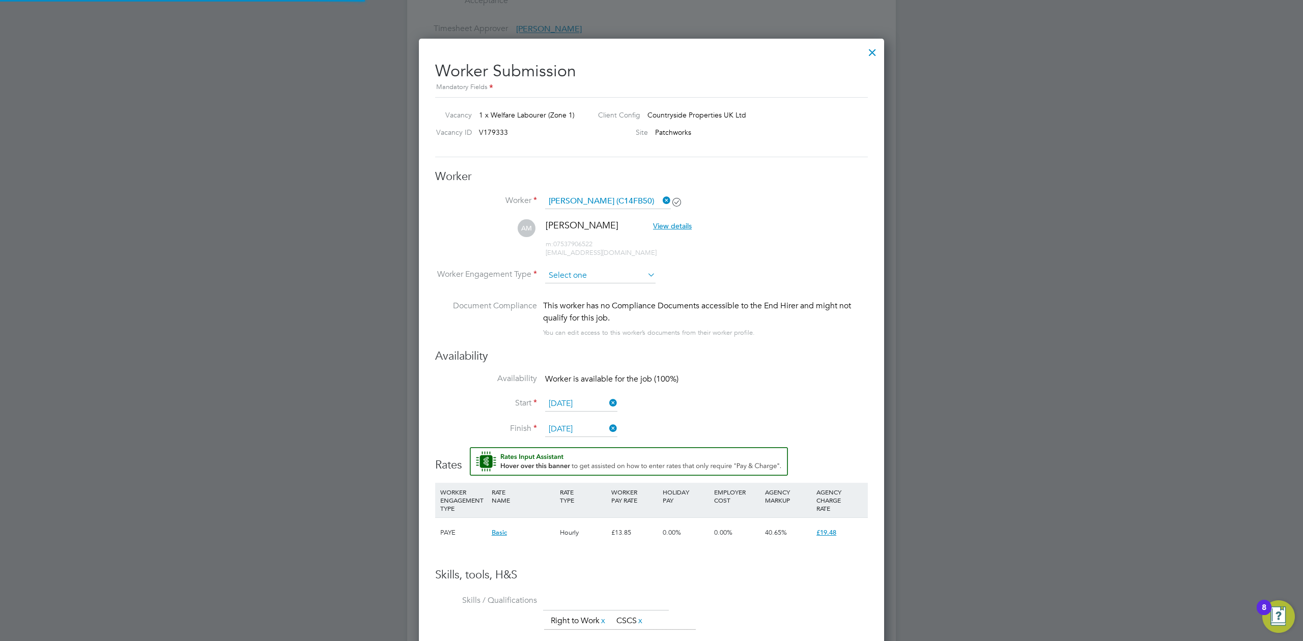
click at [617, 273] on input at bounding box center [600, 275] width 110 height 15
click at [605, 288] on li "Contract" at bounding box center [600, 289] width 111 height 13
type input "Contract"
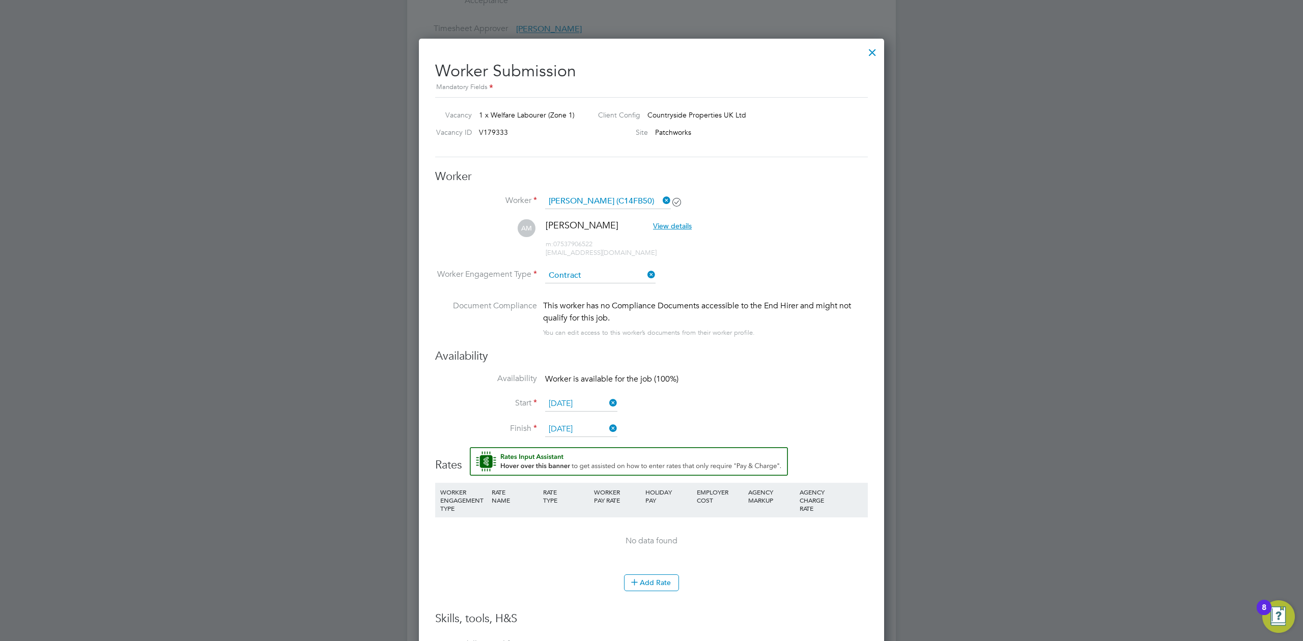
click at [646, 272] on icon at bounding box center [646, 275] width 0 height 14
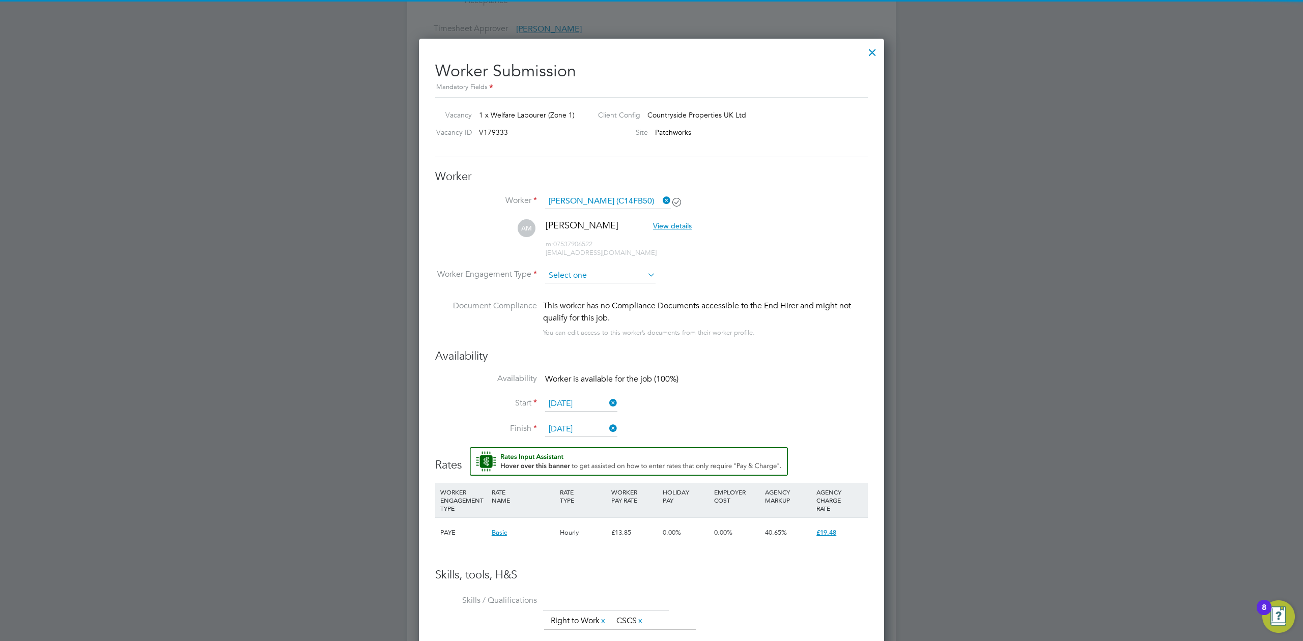
click at [609, 276] on input at bounding box center [600, 275] width 110 height 15
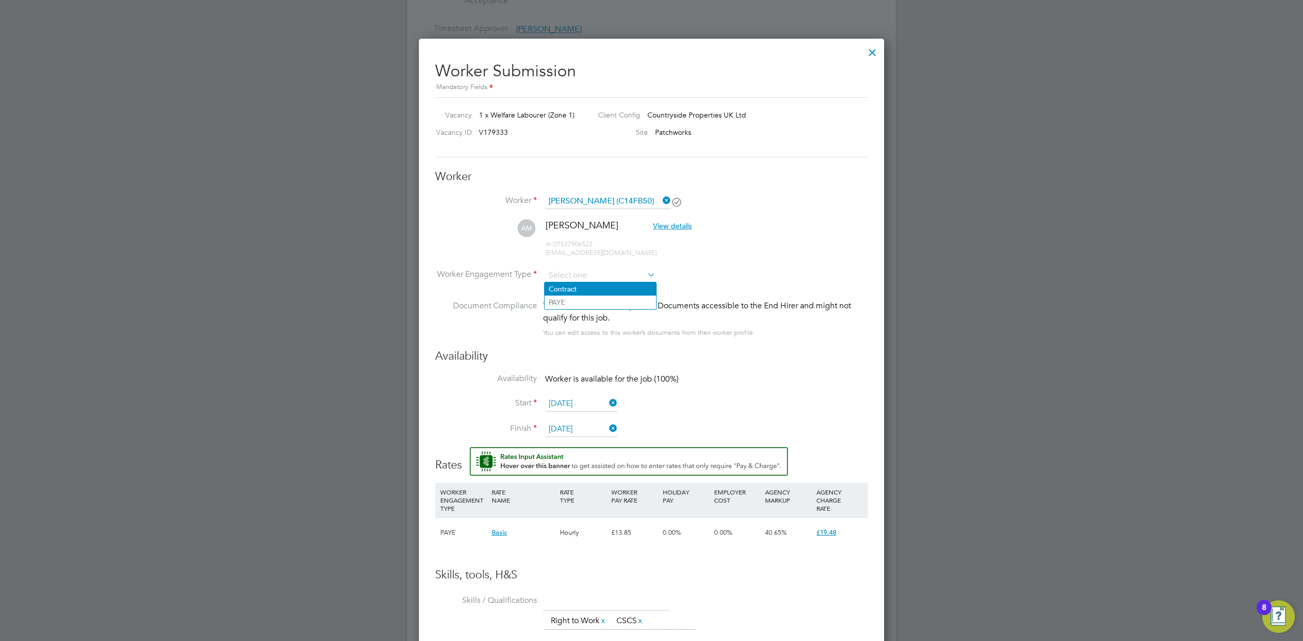
click at [607, 286] on li "Contract" at bounding box center [600, 289] width 111 height 13
type input "Contract"
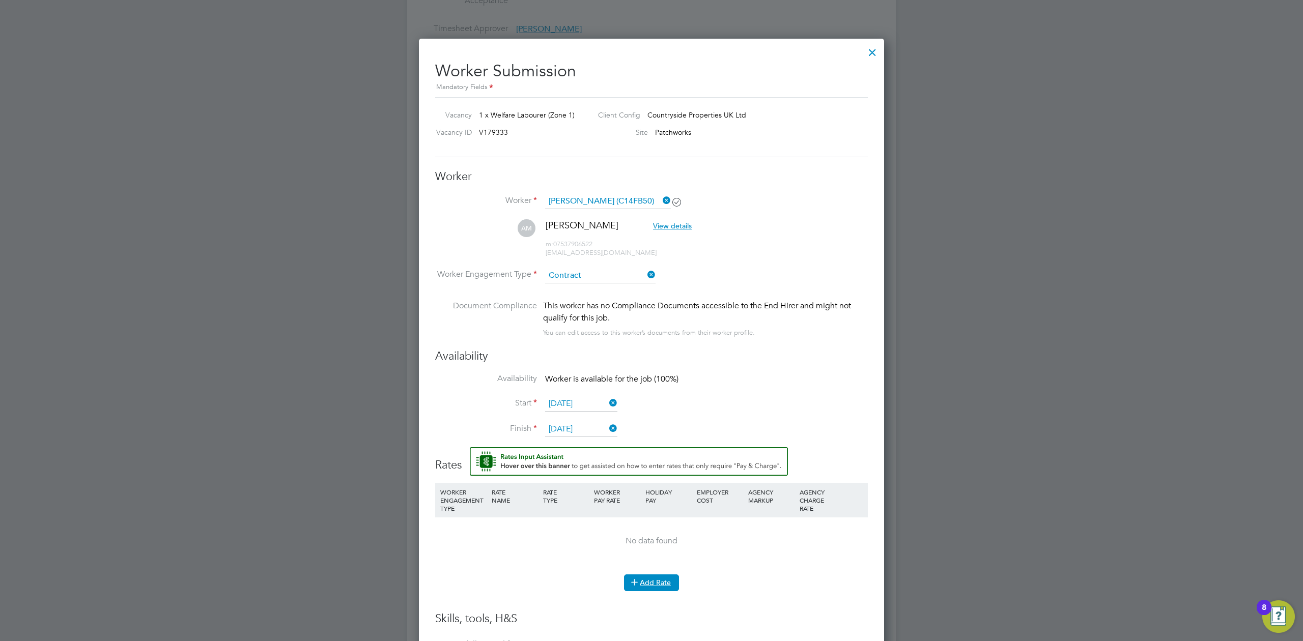
click at [638, 580] on icon at bounding box center [635, 582] width 8 height 8
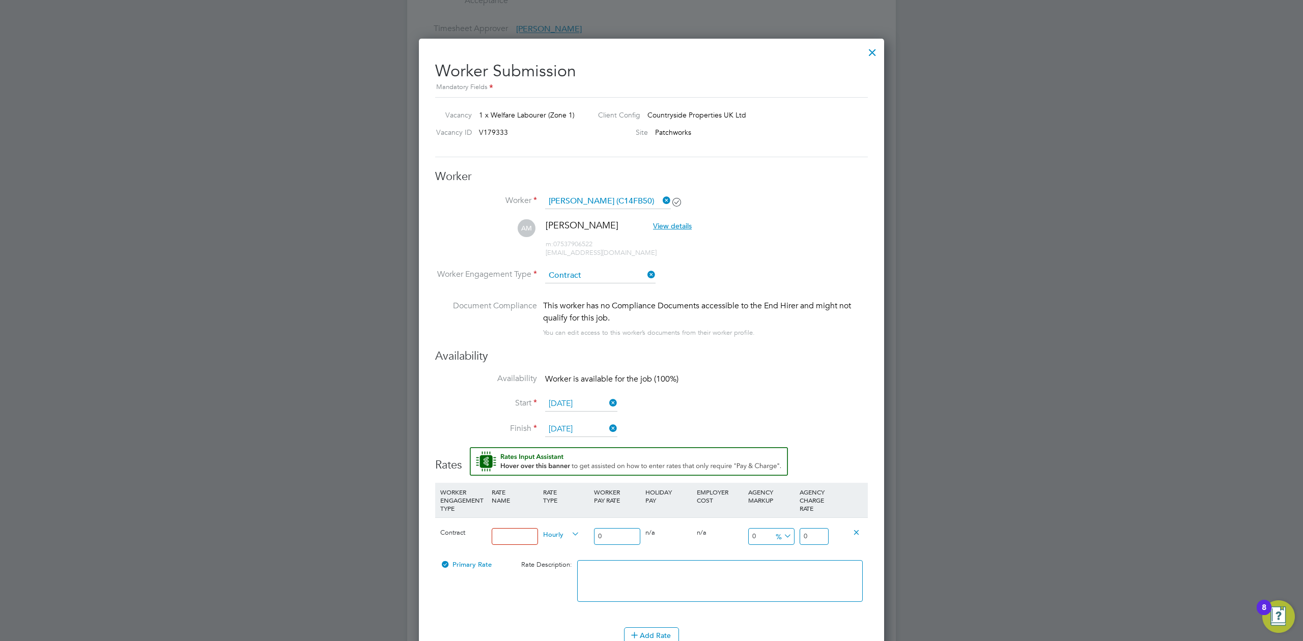
drag, startPoint x: 516, startPoint y: 539, endPoint x: 521, endPoint y: 538, distance: 5.2
click at [516, 539] on input at bounding box center [515, 536] width 46 height 17
type input "c"
type input "Basic"
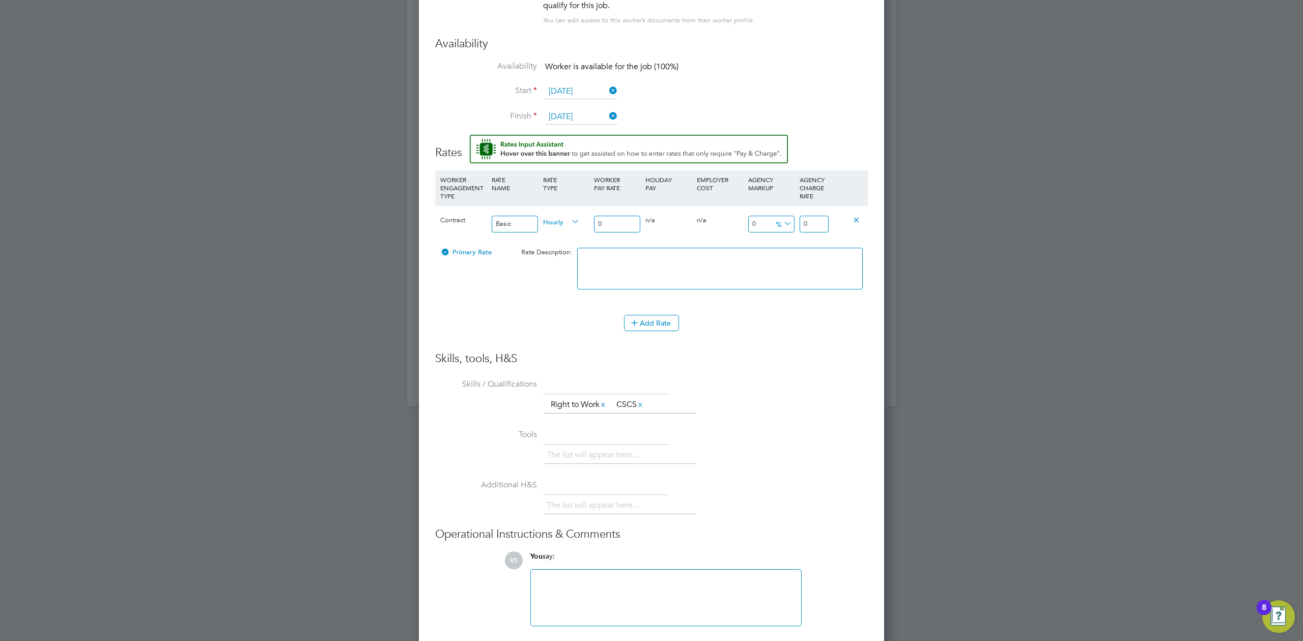
type input "1"
type input "16"
type input "16.4"
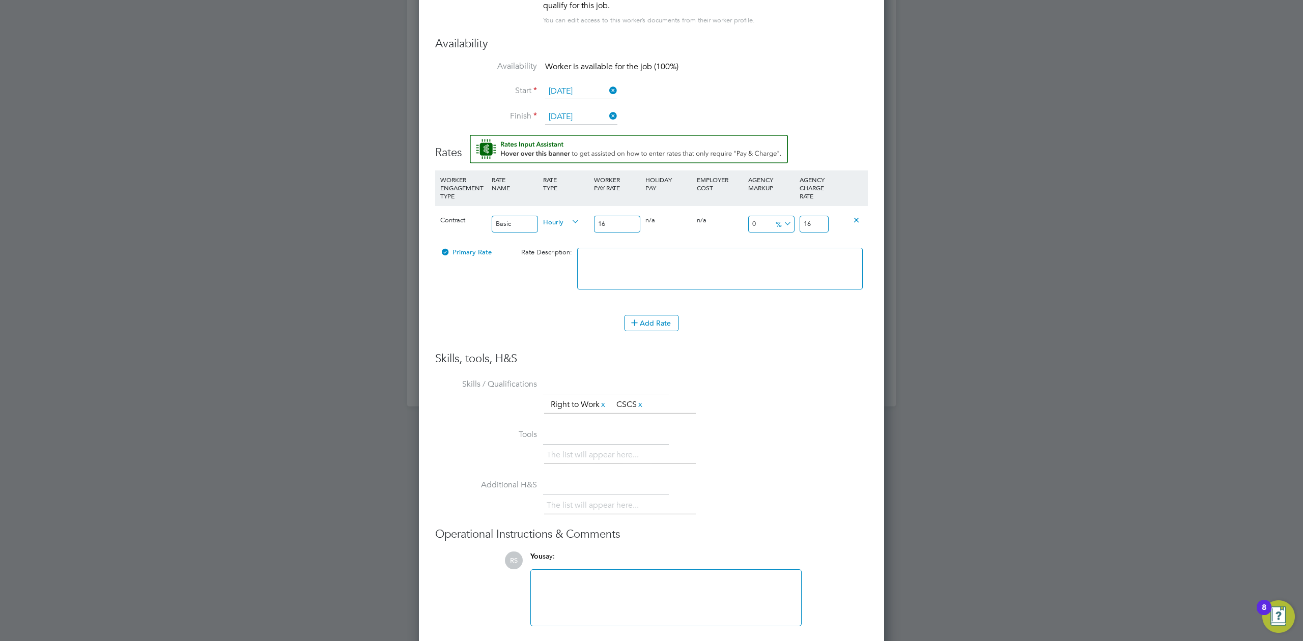
type input "16.4"
type input "16.40"
type input "-93.90243902439025"
type input "1"
type input "15.853658536585366"
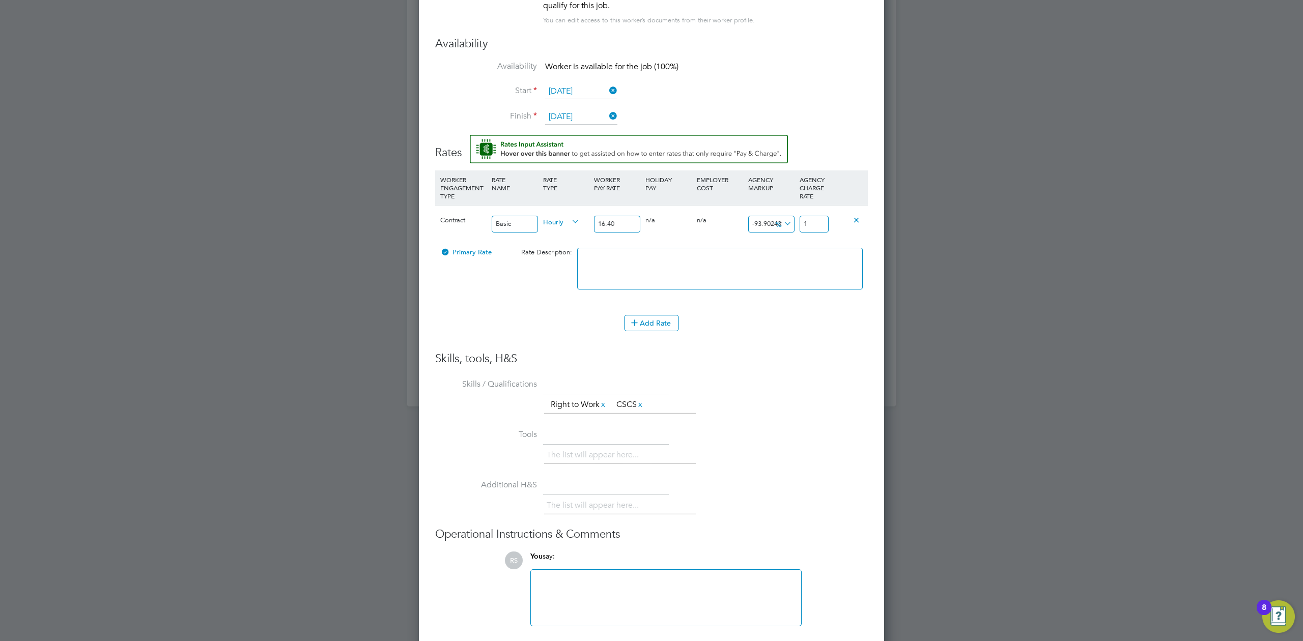
type input "19"
type input "18.29268292682927"
type input "19.4"
type input "18.78048780487805"
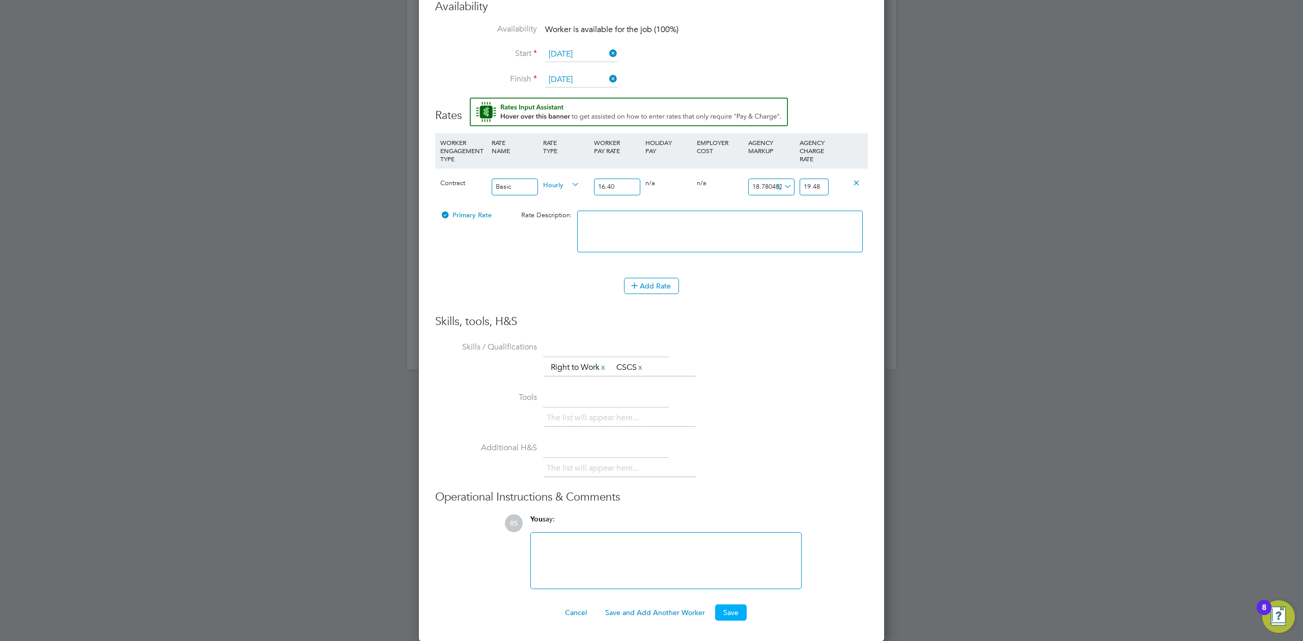
type input "19.48"
click at [729, 611] on button "Save" at bounding box center [731, 613] width 32 height 16
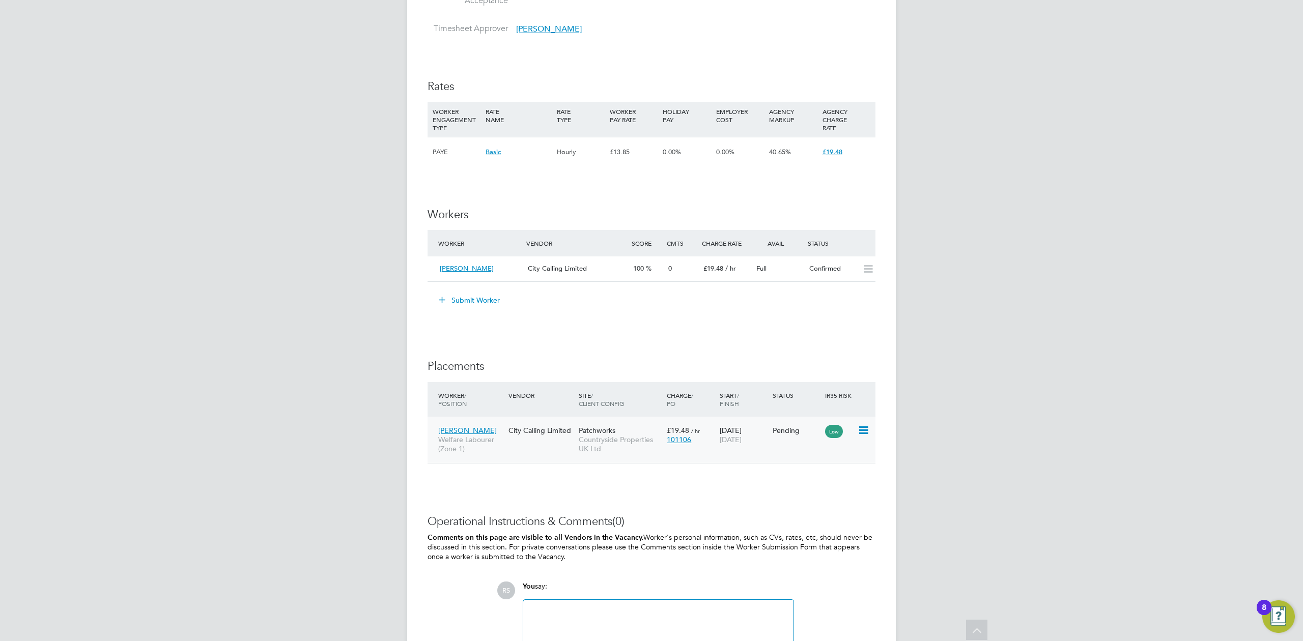
click at [858, 432] on icon at bounding box center [863, 431] width 10 height 12
click at [814, 495] on li "Start" at bounding box center [832, 495] width 72 height 14
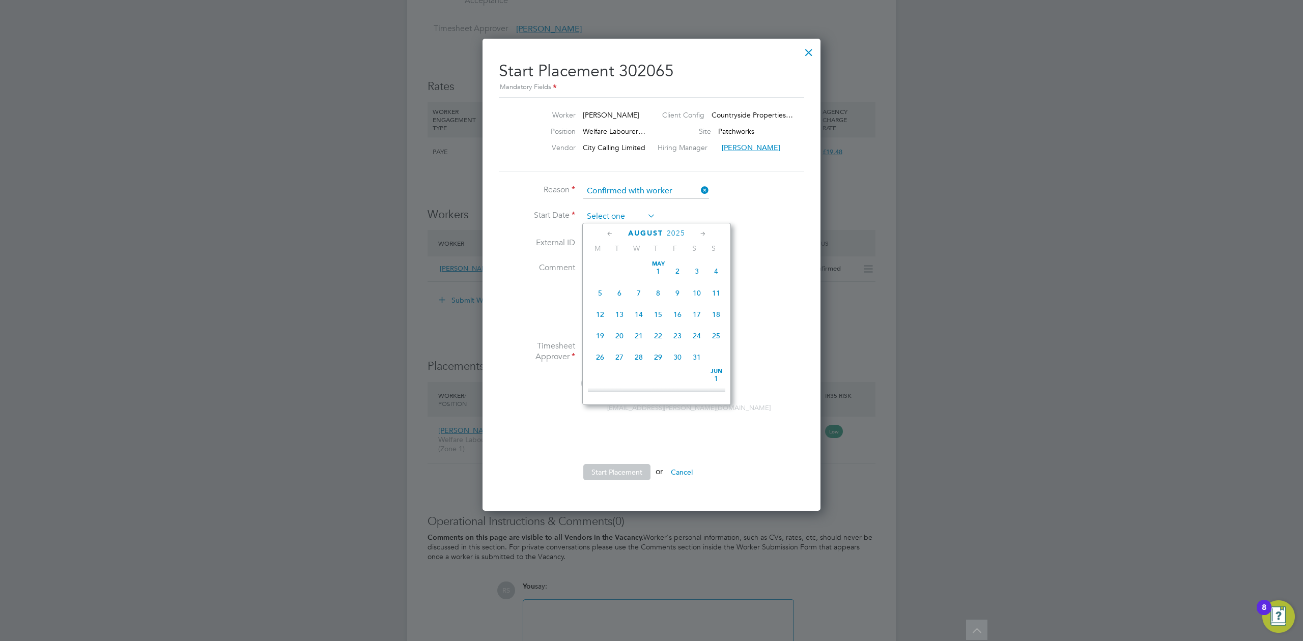
click at [601, 216] on input at bounding box center [619, 216] width 72 height 15
click at [639, 294] on span "20" at bounding box center [638, 286] width 19 height 19
type input "20 Aug 2025"
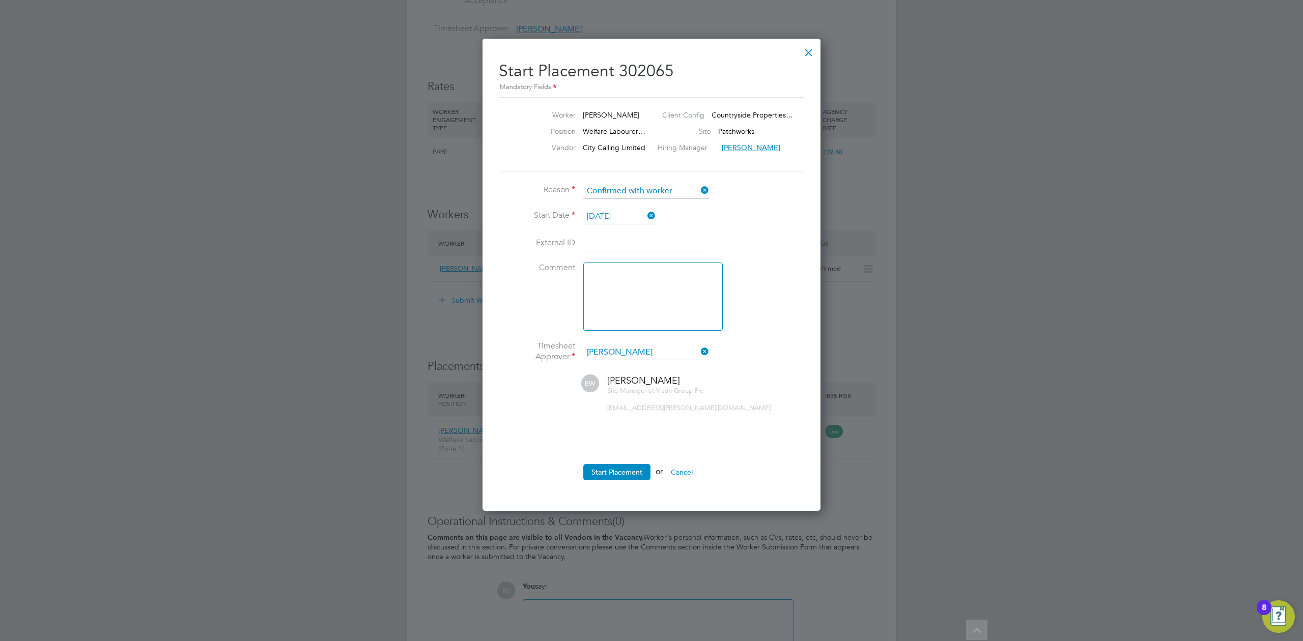
click at [609, 471] on button "Start Placement" at bounding box center [616, 472] width 67 height 16
